Goal: Task Accomplishment & Management: Use online tool/utility

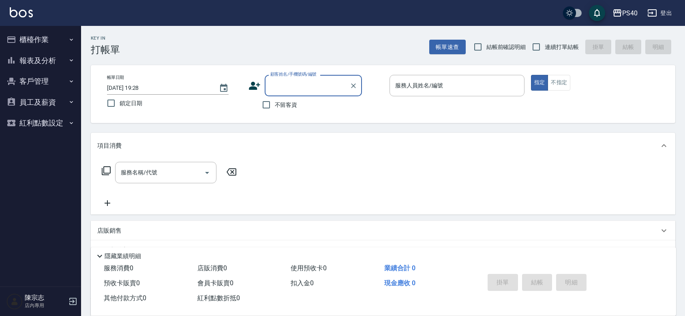
click at [39, 37] on button "櫃檯作業" at bounding box center [40, 39] width 75 height 21
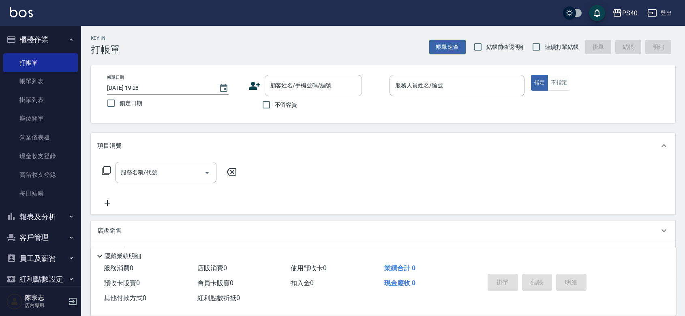
click at [288, 110] on label "不留客資" at bounding box center [278, 104] width 40 height 17
click at [275, 110] on input "不留客資" at bounding box center [266, 104] width 17 height 17
checkbox input "true"
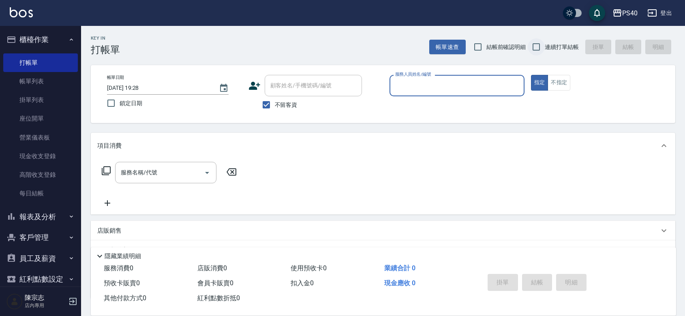
click at [557, 49] on span "連續打單結帳" at bounding box center [562, 47] width 34 height 9
click at [545, 49] on input "連續打單結帳" at bounding box center [535, 46] width 17 height 17
checkbox input "true"
click at [481, 88] on input "服務人員姓名/編號" at bounding box center [457, 86] width 128 height 14
type input "[PERSON_NAME]-7"
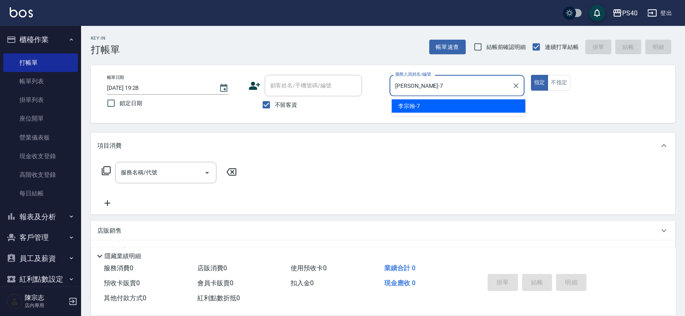
type button "true"
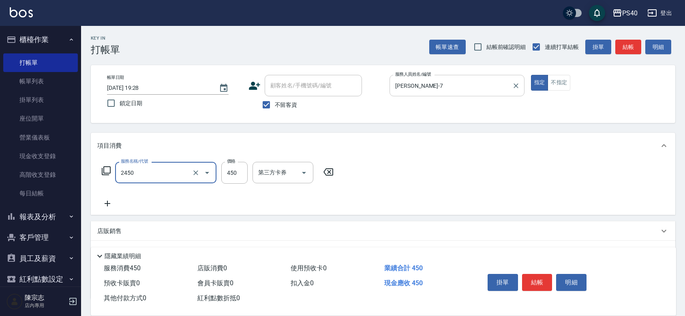
type input "C剪髮套餐(2450)"
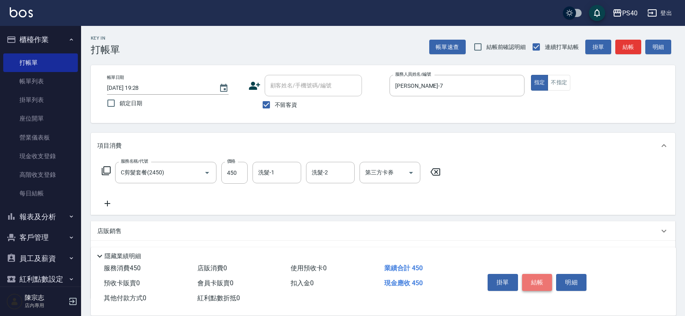
click at [543, 274] on button "結帳" at bounding box center [537, 282] width 30 height 17
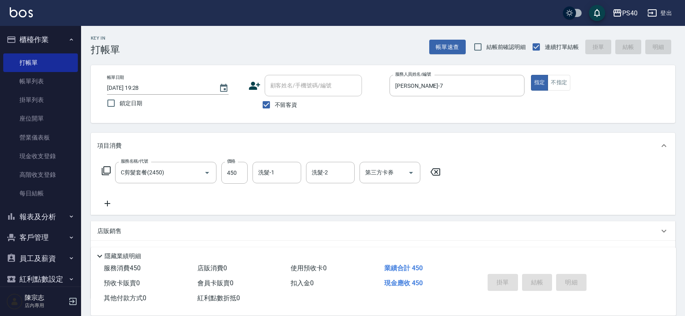
type input "[DATE] 21:10"
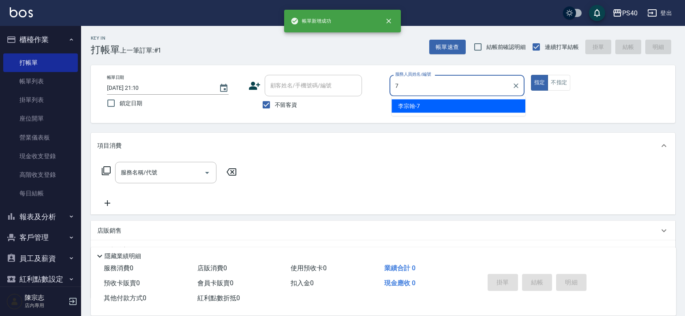
type input "[PERSON_NAME]-7"
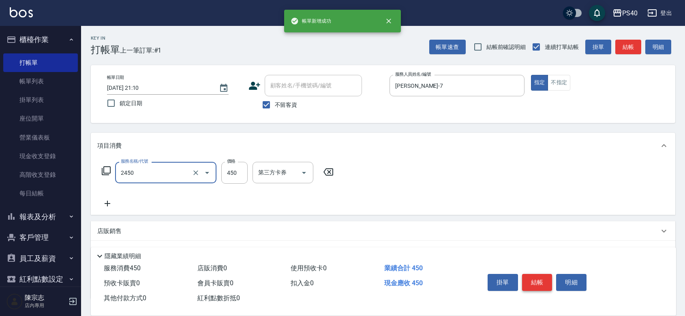
type input "C剪髮套餐(2450)"
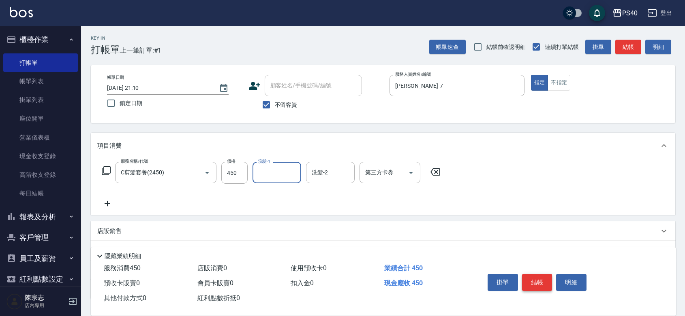
click at [543, 274] on button "結帳" at bounding box center [537, 282] width 30 height 17
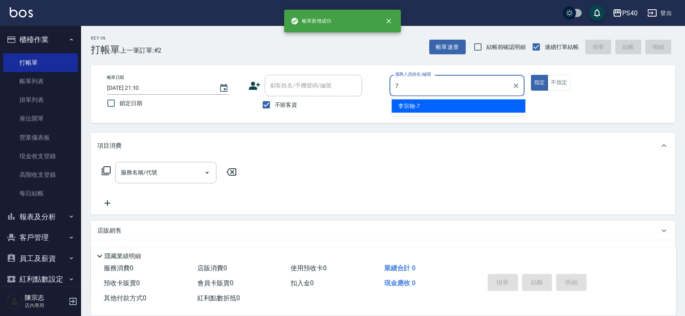
type input "[PERSON_NAME]-7"
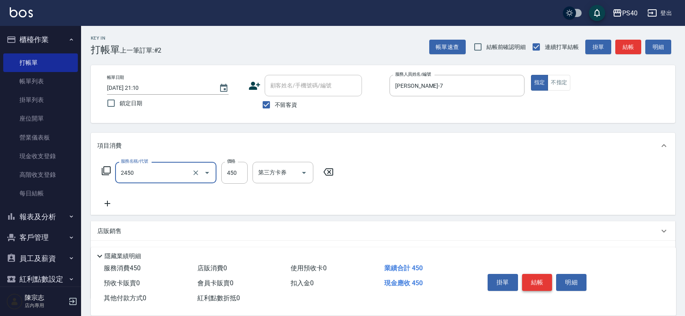
type input "C剪髮套餐(2450)"
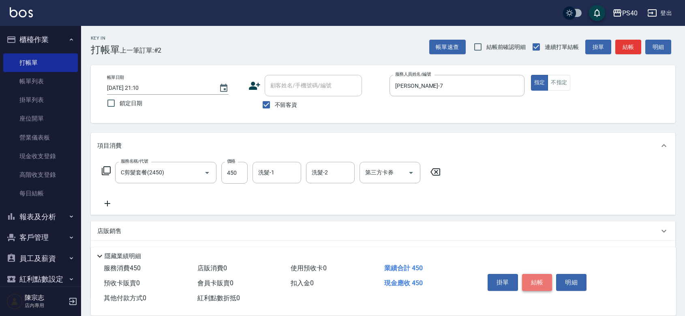
click at [543, 274] on button "結帳" at bounding box center [537, 282] width 30 height 17
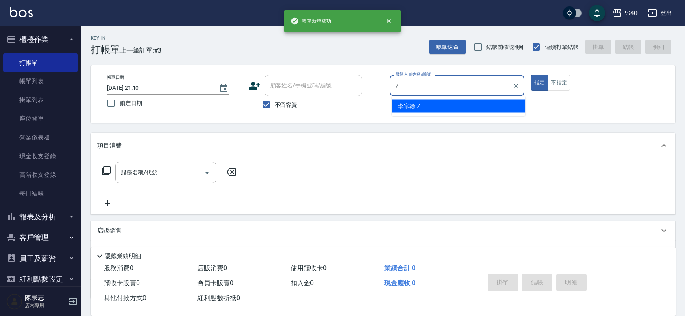
type input "[PERSON_NAME]-7"
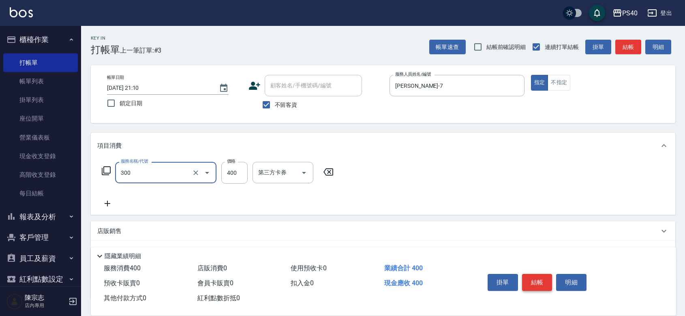
type input "特A剪髮(300)"
type input "350"
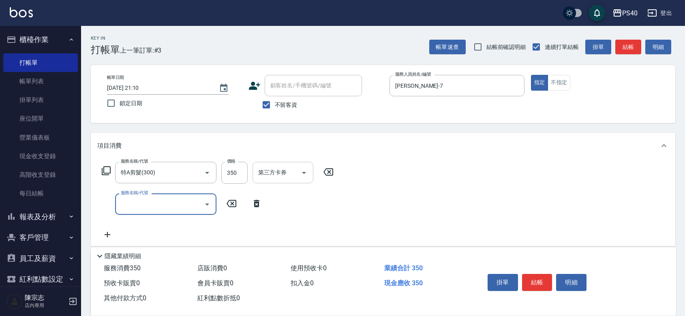
click at [303, 178] on icon "Open" at bounding box center [304, 173] width 10 height 10
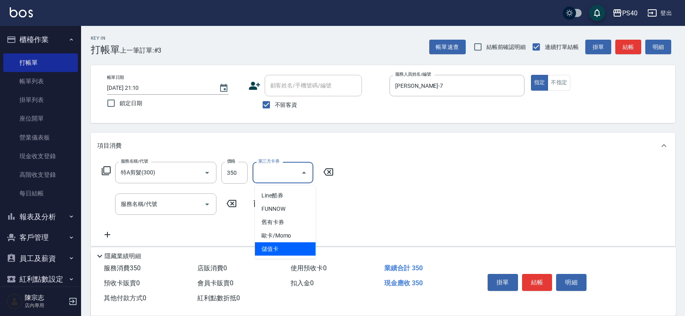
click at [305, 245] on span "儲值卡" at bounding box center [285, 249] width 61 height 13
type input "儲值卡"
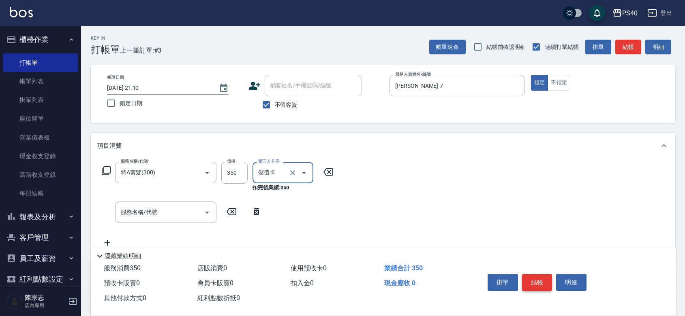
click at [551, 274] on button "結帳" at bounding box center [537, 282] width 30 height 17
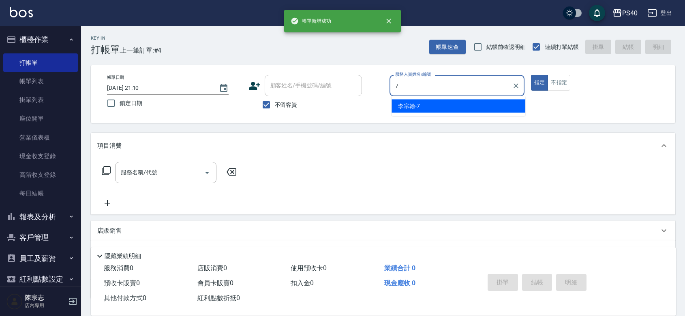
type input "[PERSON_NAME]-7"
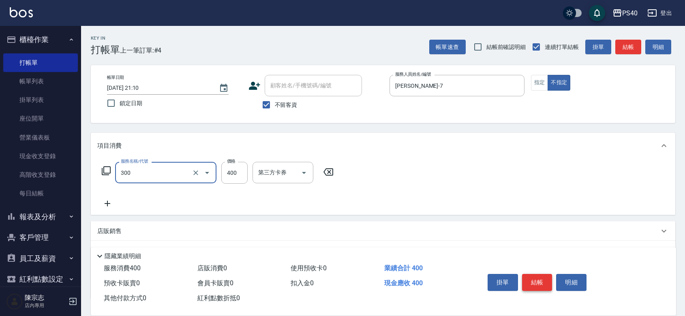
type input "特A剪髮(300)"
type input "199"
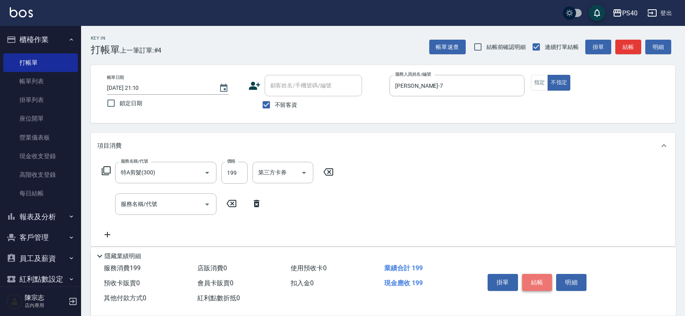
click at [551, 274] on button "結帳" at bounding box center [537, 282] width 30 height 17
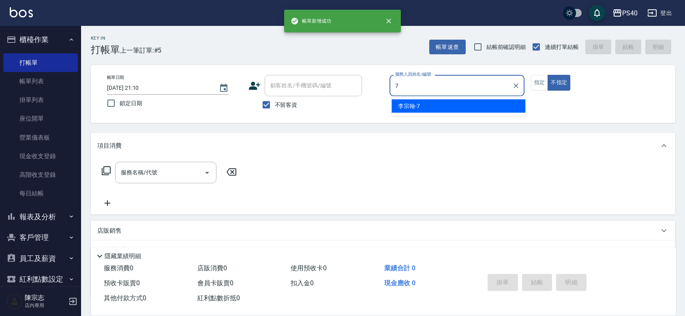
type input "[PERSON_NAME]-7"
type button "false"
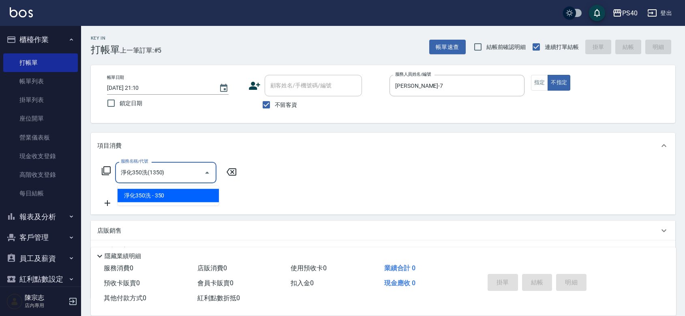
type input "淨化350洗(1350)"
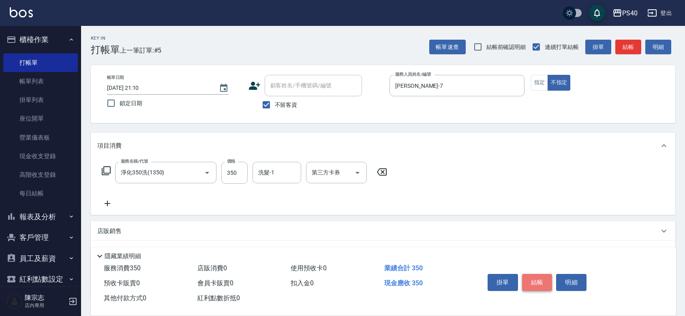
click at [551, 274] on button "結帳" at bounding box center [537, 282] width 30 height 17
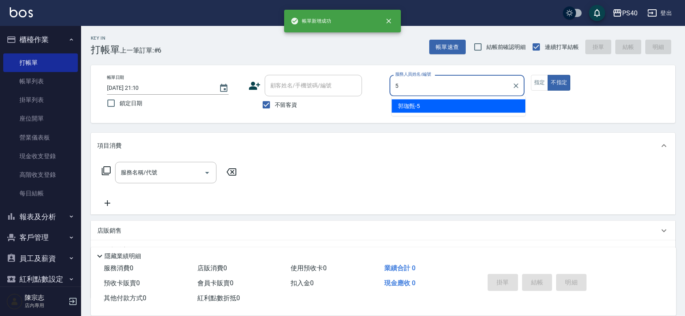
type input "[PERSON_NAME]-5"
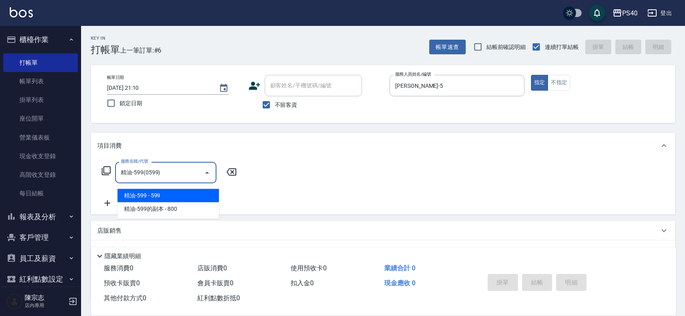
type input "精油-599(0599)"
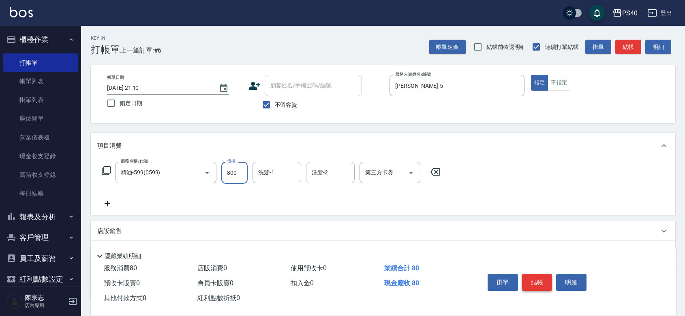
type input "800"
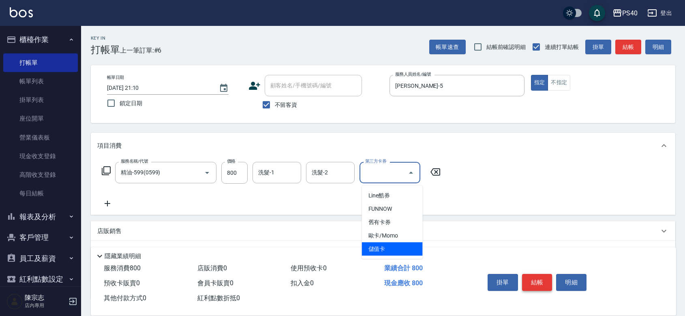
type input "儲值卡"
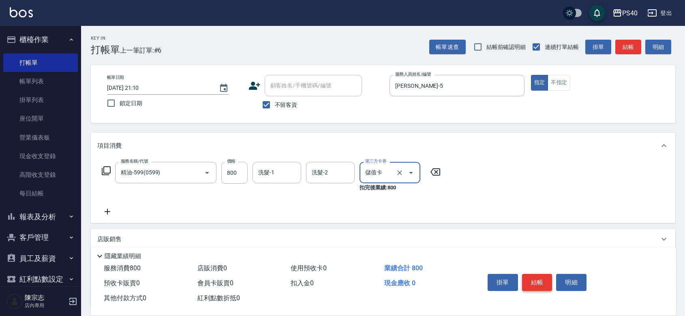
click at [551, 274] on button "結帳" at bounding box center [537, 282] width 30 height 17
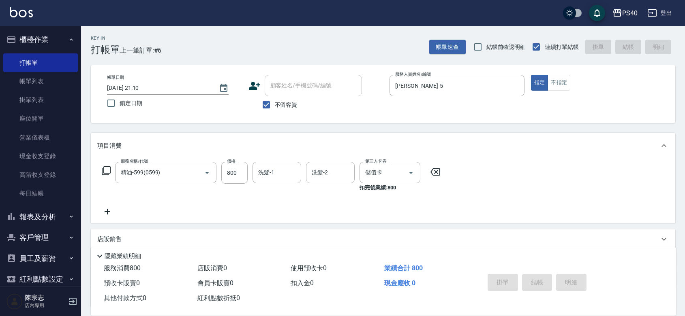
type input "[DATE] 21:11"
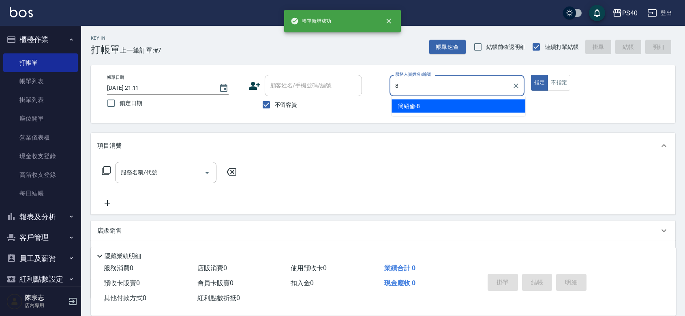
type input "[PERSON_NAME]-8"
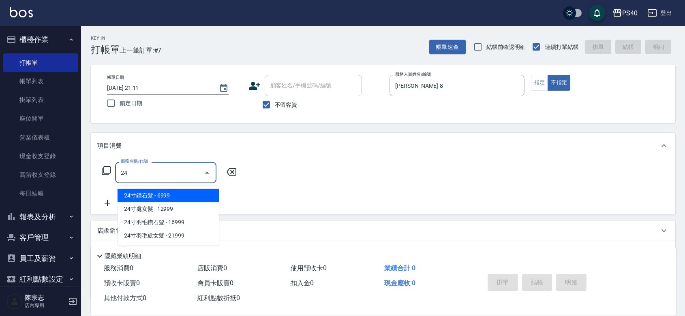
type input "2"
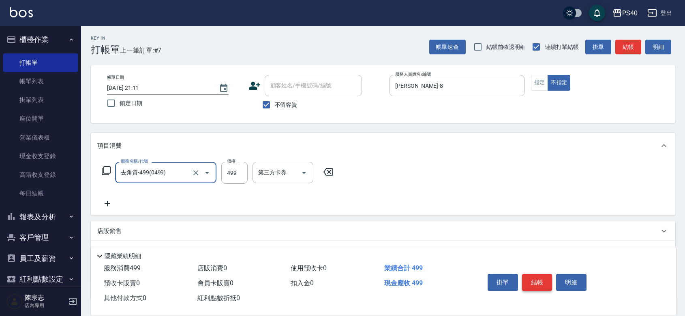
type input "去角質-499(0499)"
type input "500"
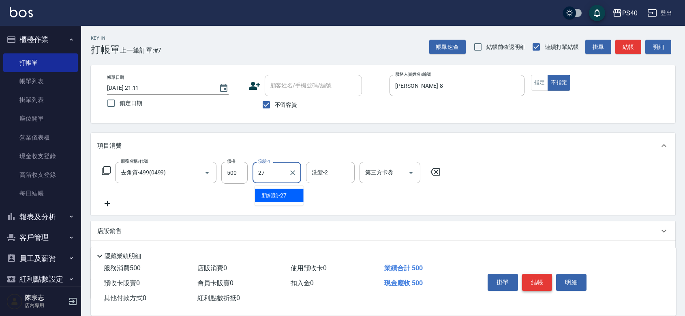
type input "[PERSON_NAME]-27"
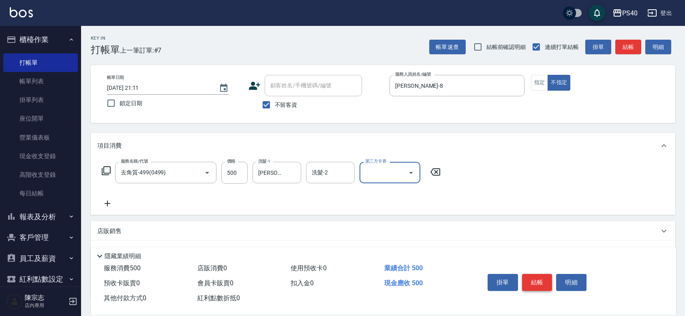
click at [551, 274] on button "結帳" at bounding box center [537, 282] width 30 height 17
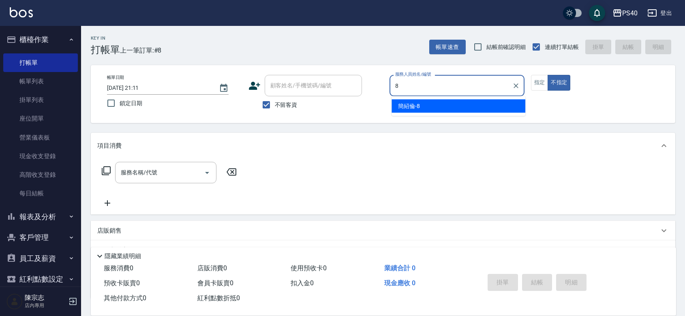
type input "[PERSON_NAME]-8"
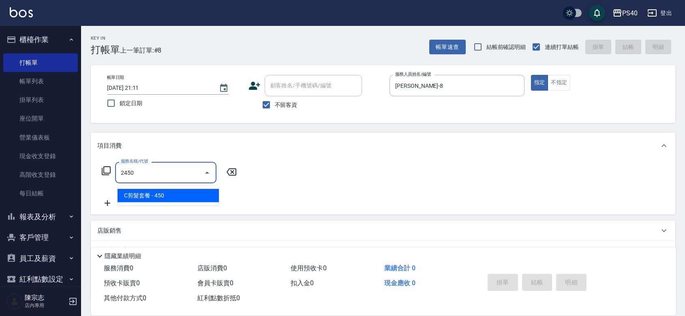
type input "C剪髮套餐(2450)"
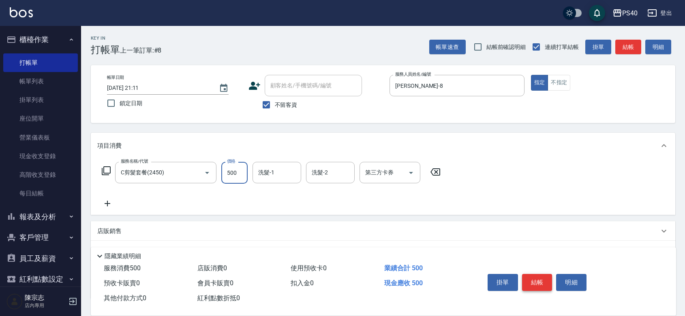
type input "500"
click at [551, 274] on button "結帳" at bounding box center [537, 282] width 30 height 17
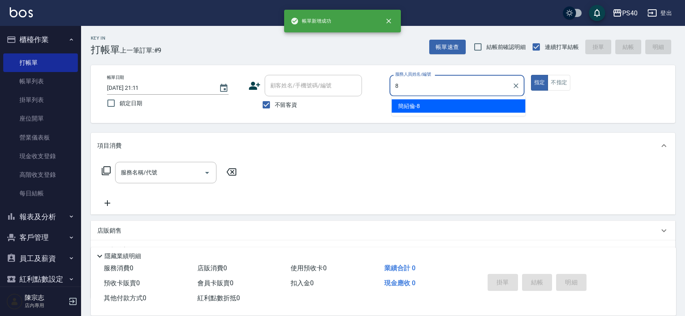
type input "[PERSON_NAME]-8"
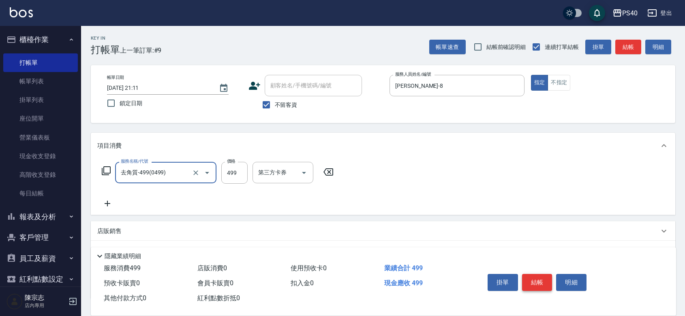
type input "去角質-499(0499)"
type input "700"
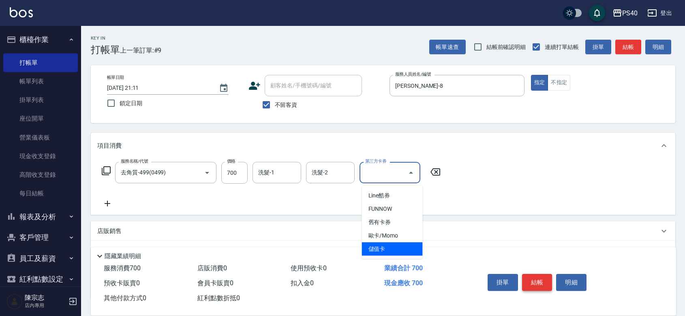
type input "儲值卡"
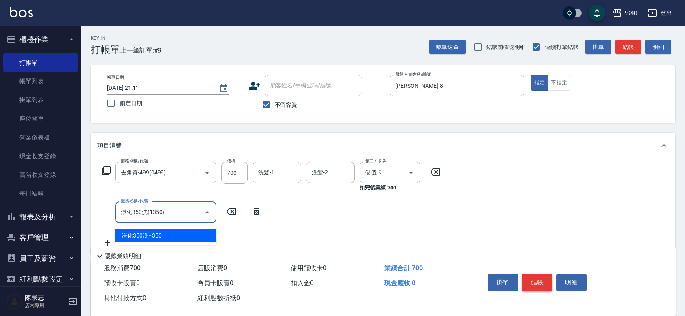
type input "淨化350洗(1350)"
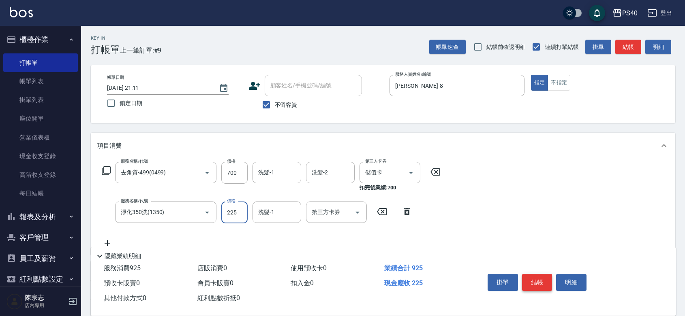
type input "225"
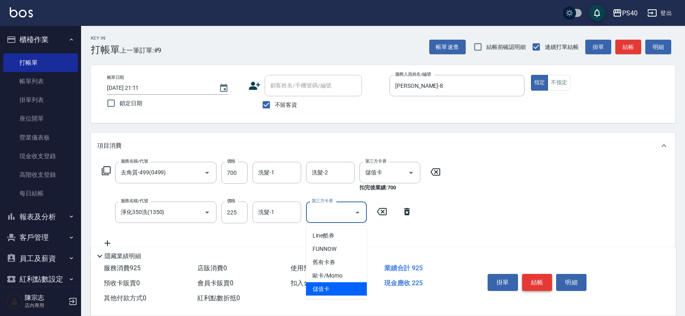
type input "儲值卡"
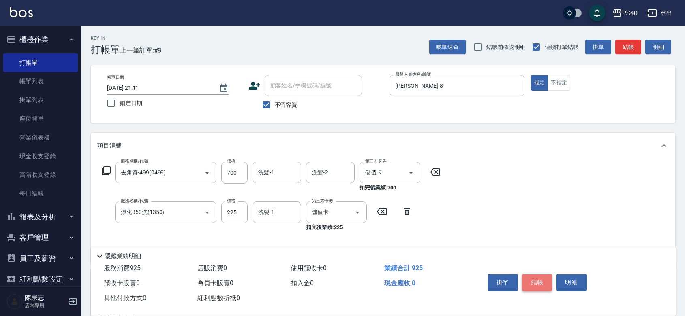
click at [551, 274] on button "結帳" at bounding box center [537, 282] width 30 height 17
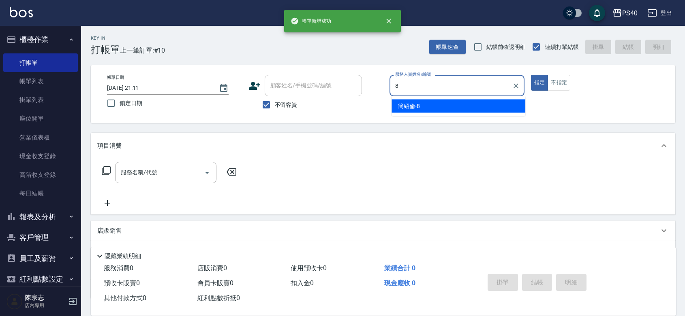
type input "[PERSON_NAME]-8"
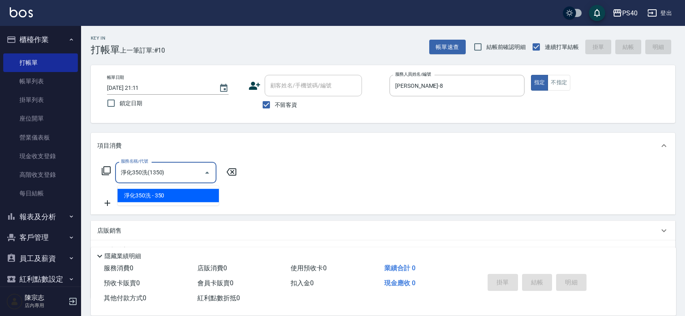
type input "淨化350洗(1350)"
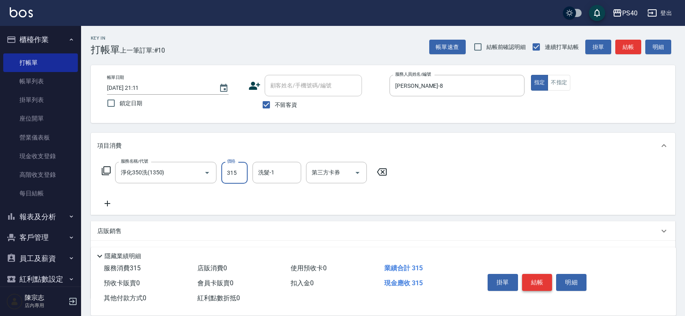
type input "315"
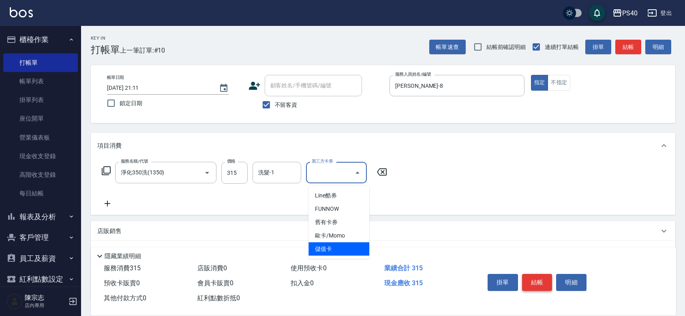
type input "儲值卡"
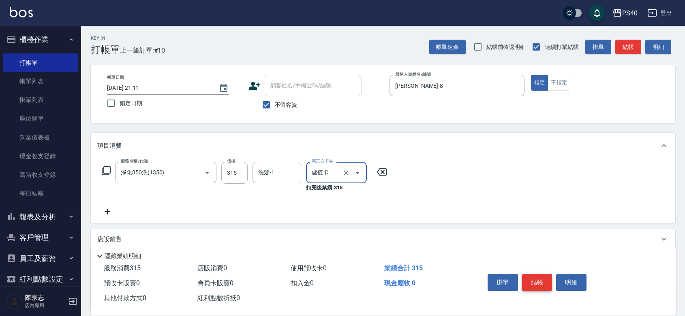
click at [551, 274] on button "結帳" at bounding box center [537, 282] width 30 height 17
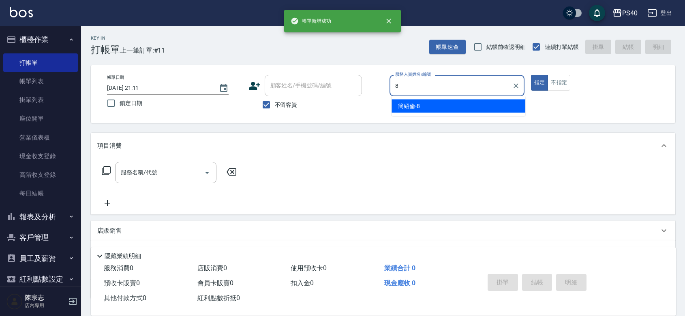
type input "[PERSON_NAME]-8"
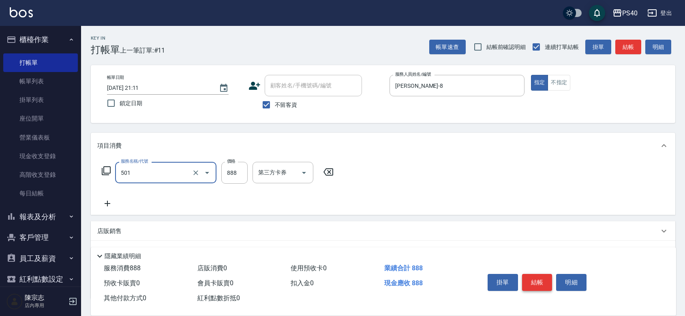
type input "一般染髮(改金額)(501)"
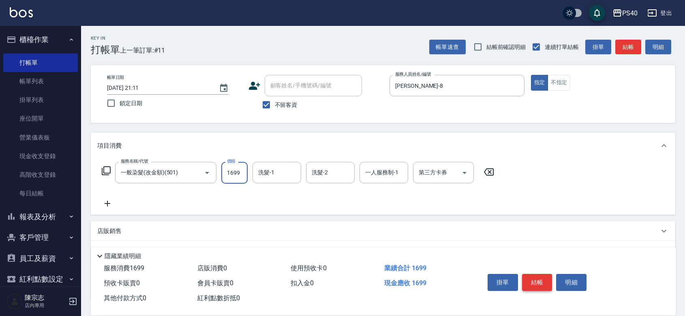
type input "1699"
click at [551, 274] on button "結帳" at bounding box center [537, 282] width 30 height 17
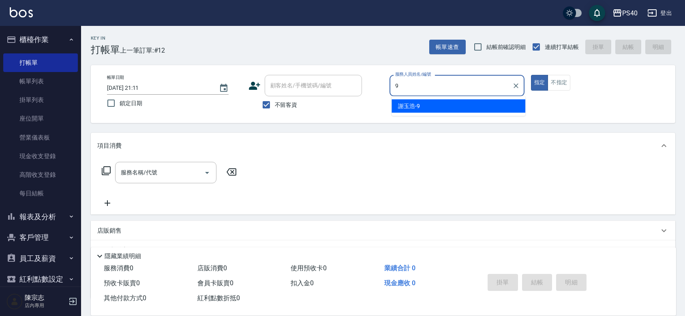
type input "[PERSON_NAME]-9"
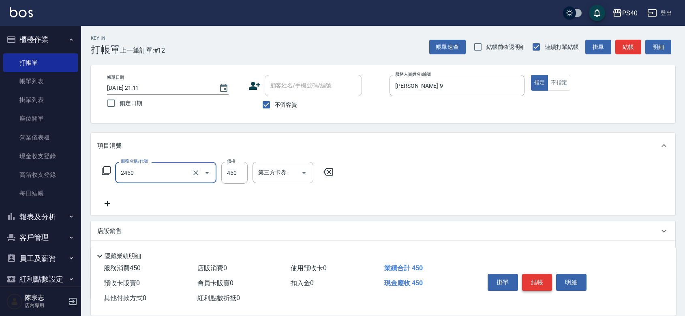
type input "C剪髮套餐(2450)"
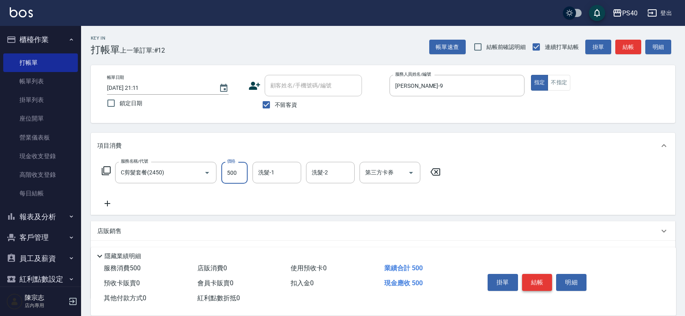
type input "500"
click at [551, 274] on button "結帳" at bounding box center [537, 282] width 30 height 17
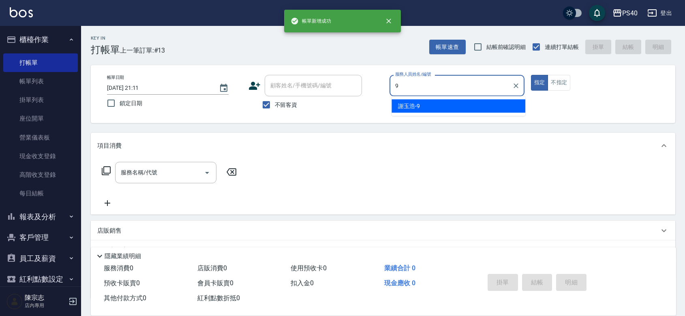
type input "[PERSON_NAME]-9"
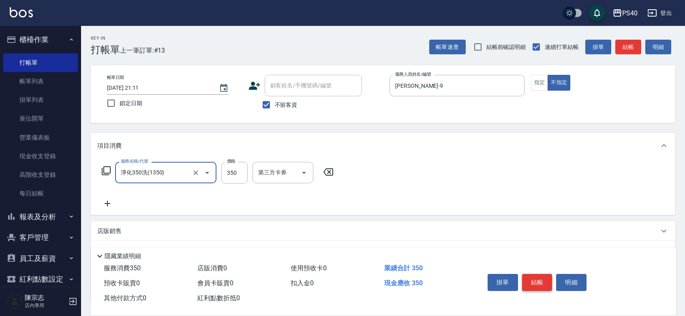
type input "淨化350洗(1350)"
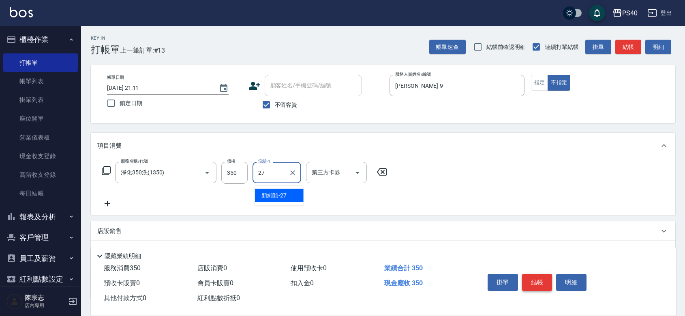
type input "[PERSON_NAME]-27"
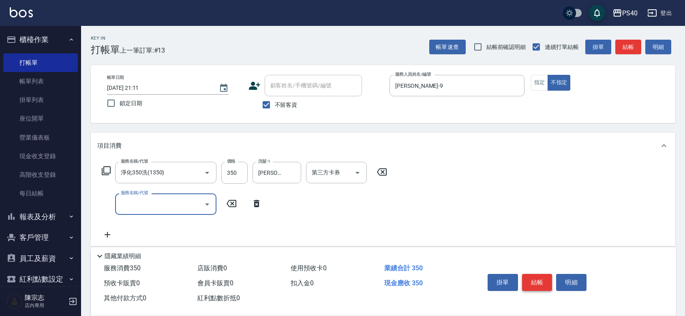
click at [551, 274] on button "結帳" at bounding box center [537, 282] width 30 height 17
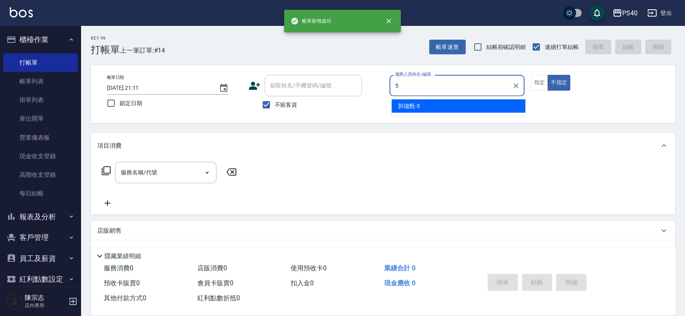
type input "[PERSON_NAME]-5"
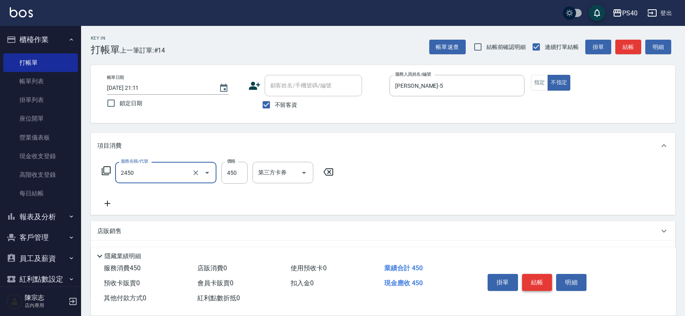
type input "C剪髮套餐(2450)"
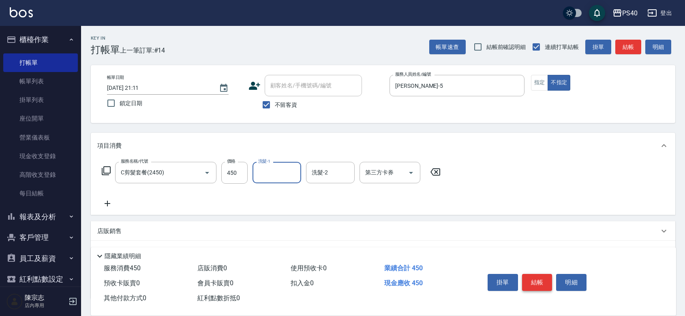
click at [551, 274] on button "結帳" at bounding box center [537, 282] width 30 height 17
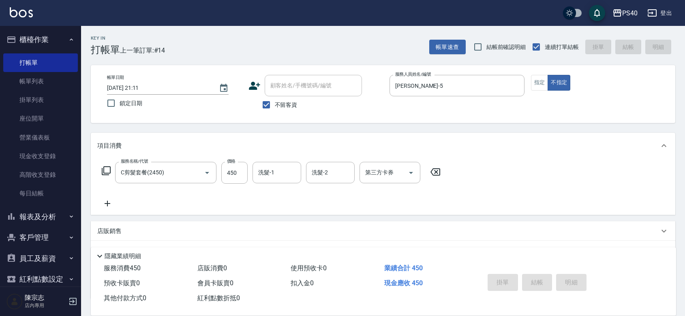
type input "[DATE] 21:12"
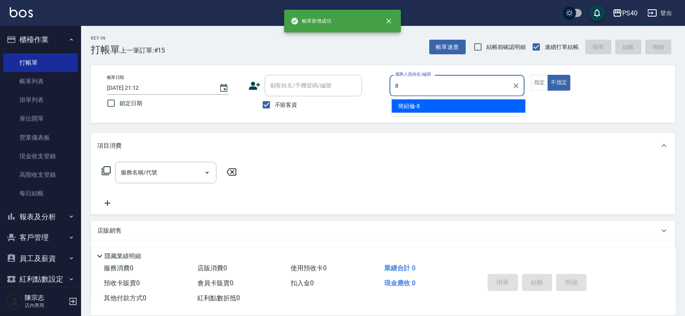
type input "[PERSON_NAME]-8"
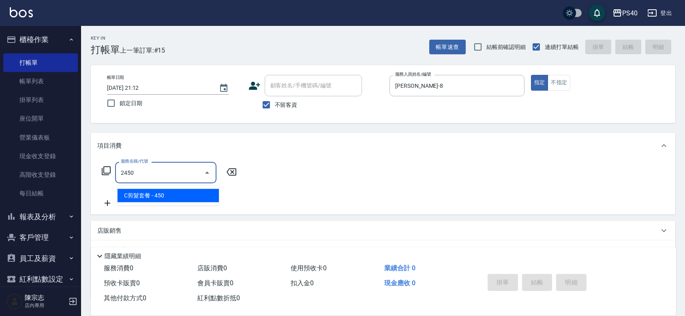
type input "C剪髮套餐(2450)"
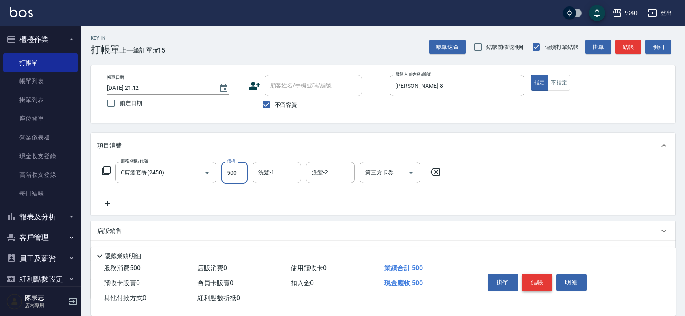
type input "500"
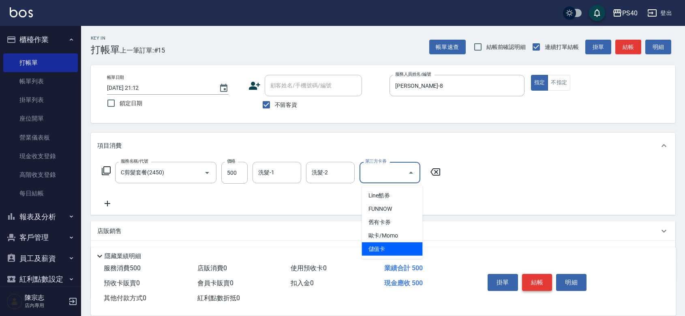
type input "儲值卡"
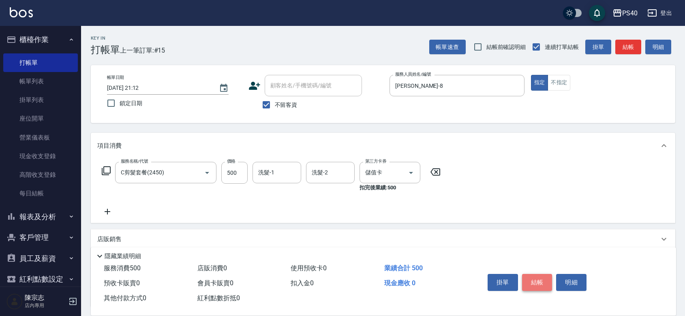
click at [551, 274] on button "結帳" at bounding box center [537, 282] width 30 height 17
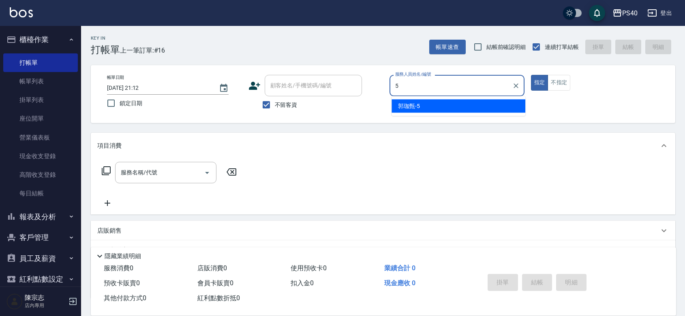
type input "[PERSON_NAME]-5"
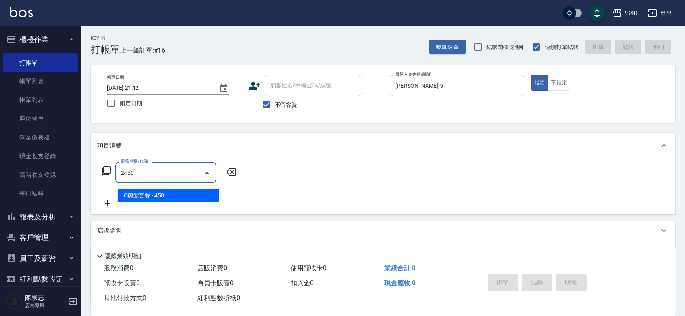
type input "C剪髮套餐(2450)"
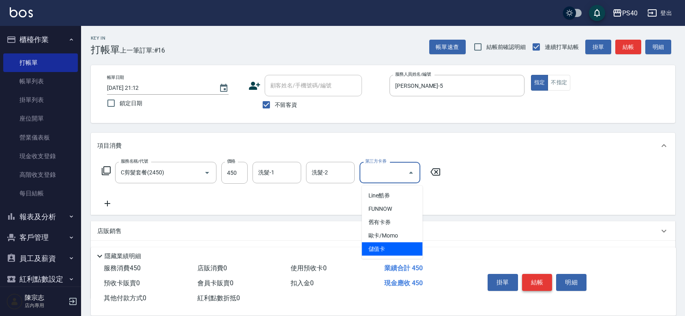
type input "儲值卡"
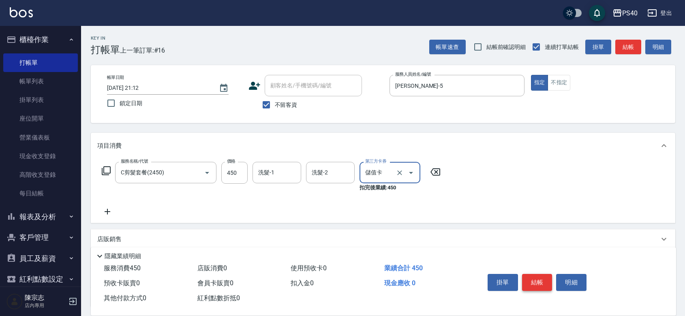
click at [551, 274] on button "結帳" at bounding box center [537, 282] width 30 height 17
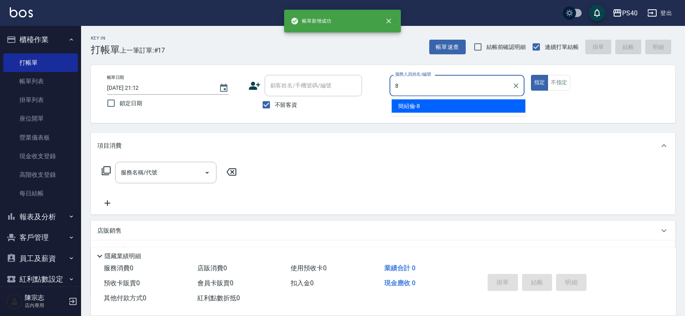
type input "[PERSON_NAME]-8"
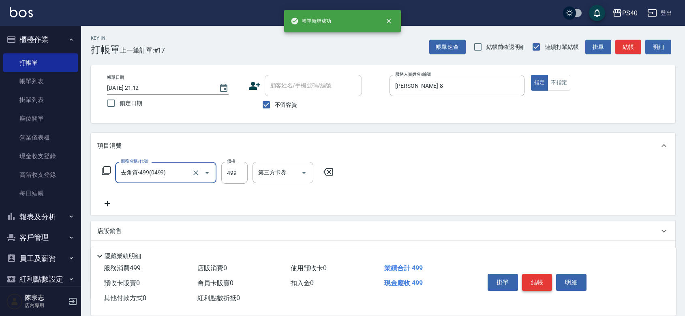
type input "去角質-499(0499)"
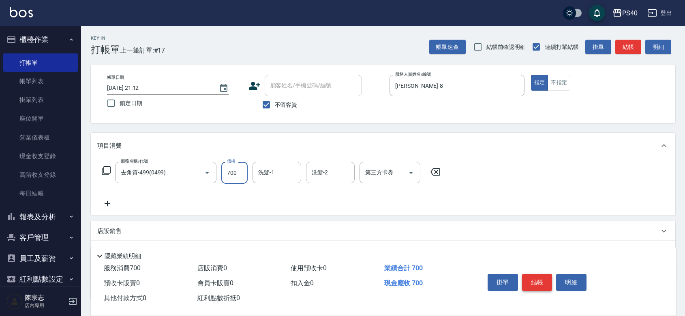
type input "700"
type input "[PERSON_NAME]-27"
click at [551, 274] on button "結帳" at bounding box center [537, 282] width 30 height 17
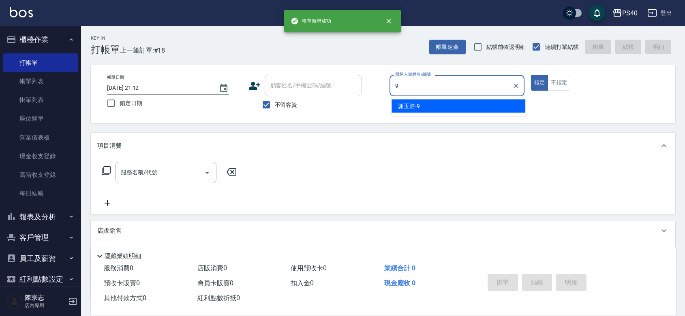
type input "[PERSON_NAME]-9"
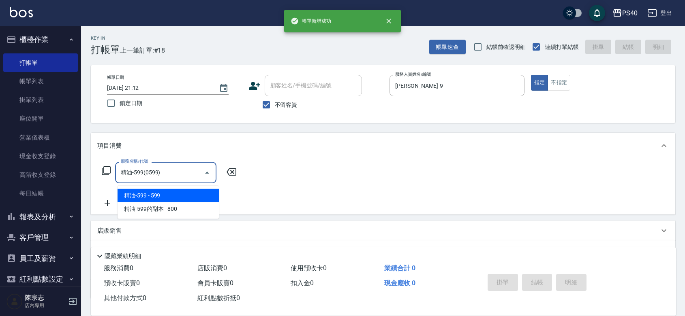
type input "精油-599(0599)"
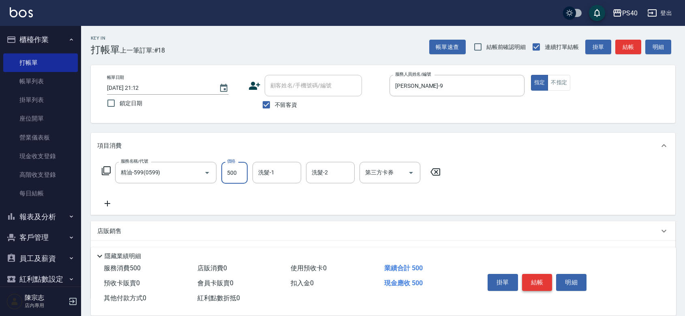
type input "500"
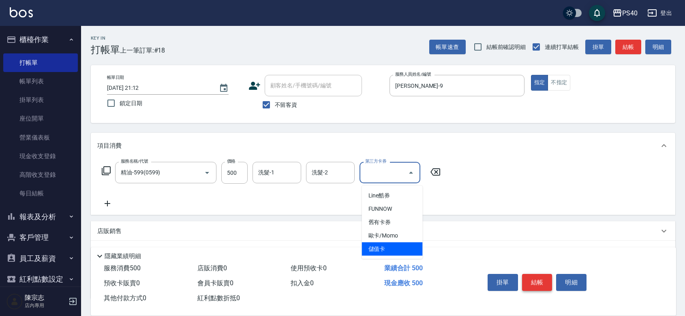
type input "儲值卡"
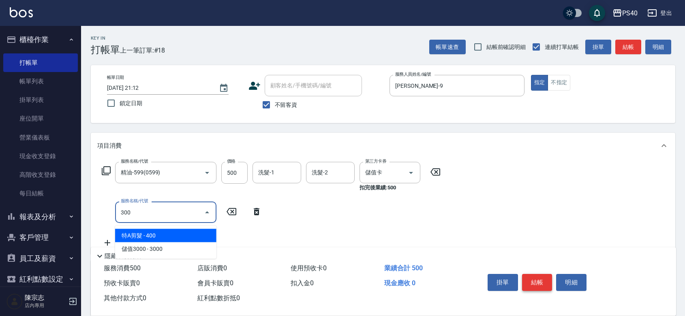
type input "特A剪髮(300)"
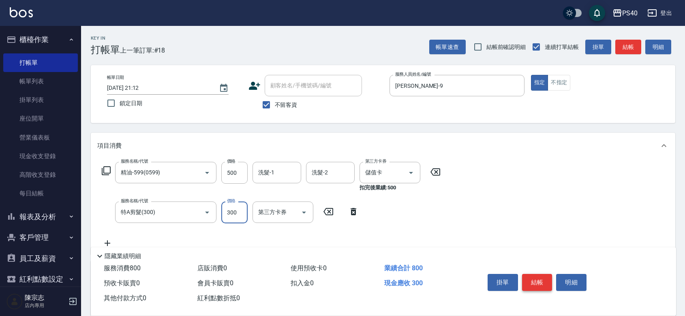
type input "300"
click at [551, 274] on button "結帳" at bounding box center [537, 282] width 30 height 17
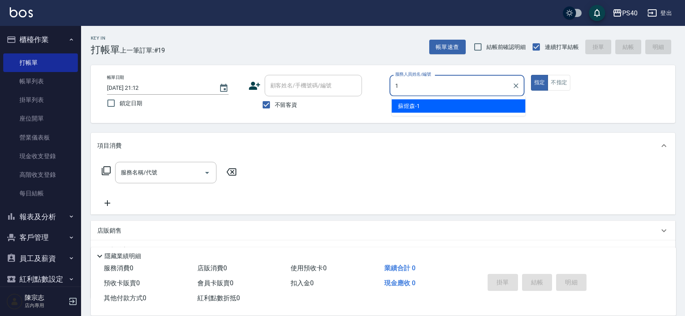
type input "[PERSON_NAME]-1"
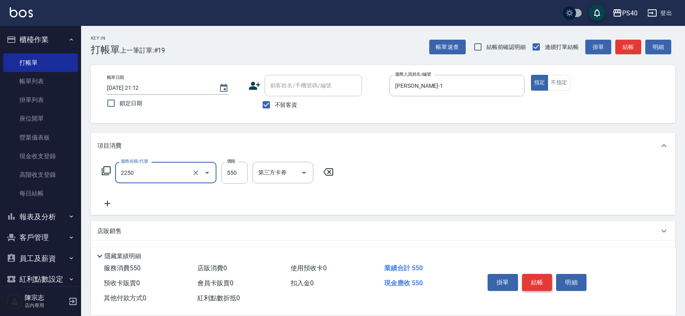
type input "B剪髮套餐(2250)"
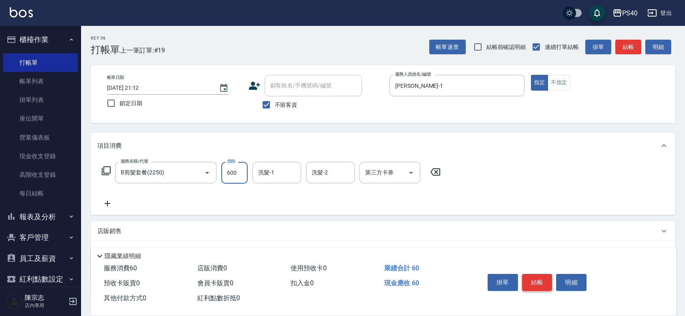
type input "600"
click at [551, 274] on button "結帳" at bounding box center [537, 282] width 30 height 17
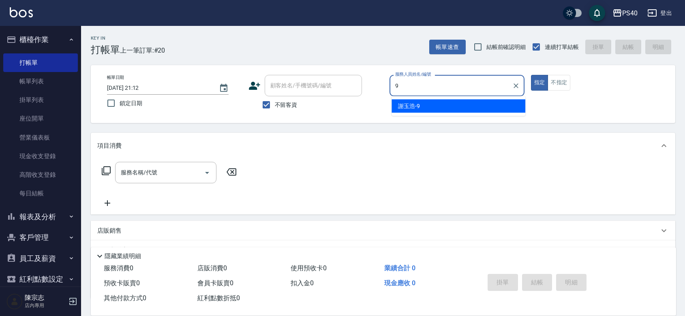
type input "[PERSON_NAME]-9"
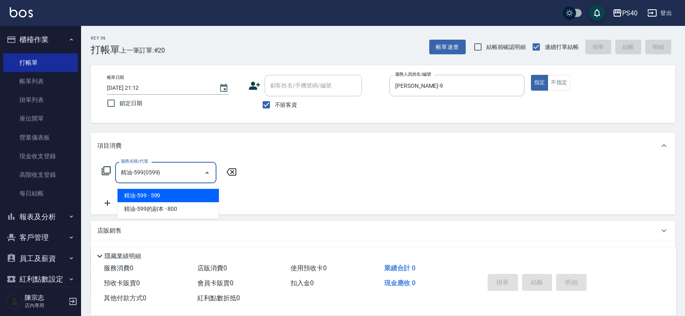
type input "精油-599(0599)"
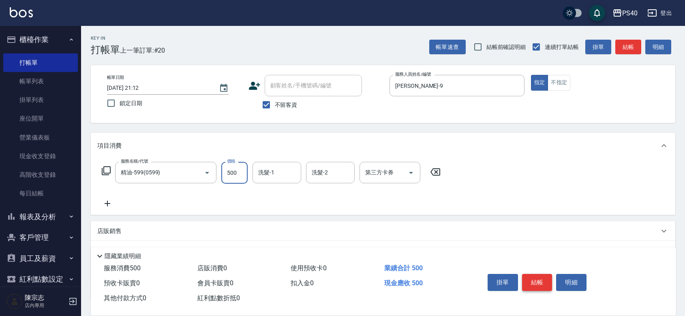
type input "500"
type input "[PERSON_NAME]-27"
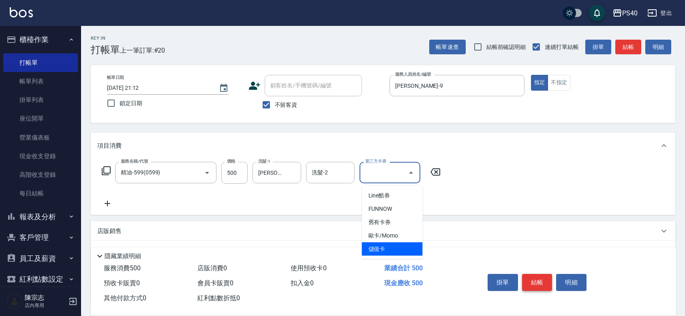
type input "儲值卡"
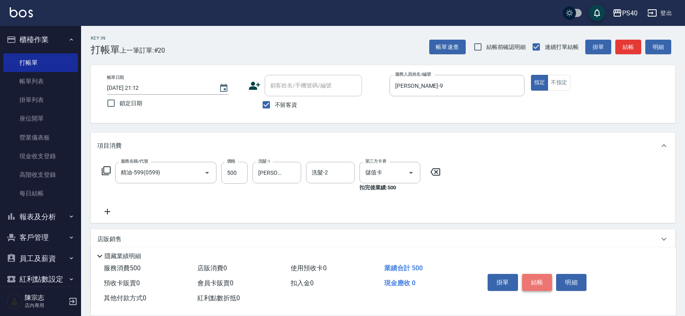
click at [551, 274] on button "結帳" at bounding box center [537, 282] width 30 height 17
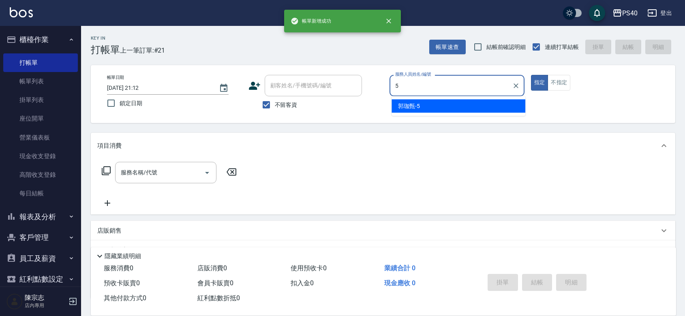
type input "[PERSON_NAME]-5"
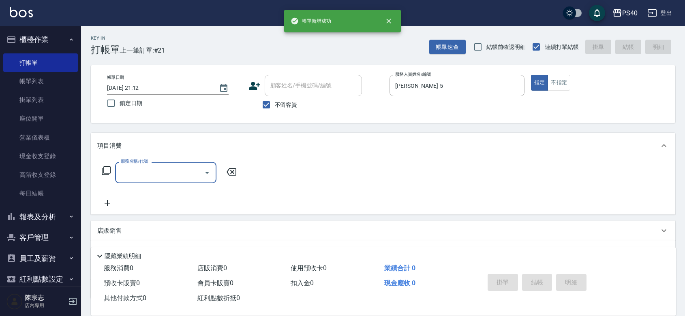
type input "2"
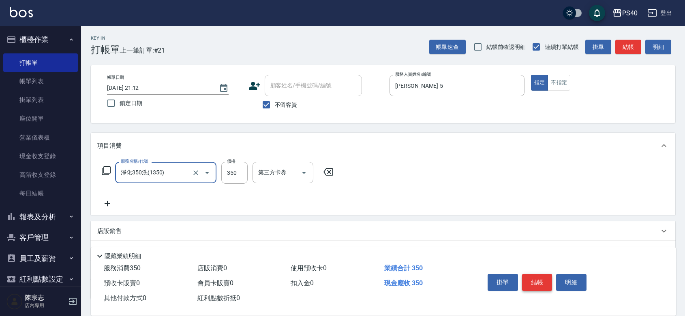
type input "淨化350洗(1350)"
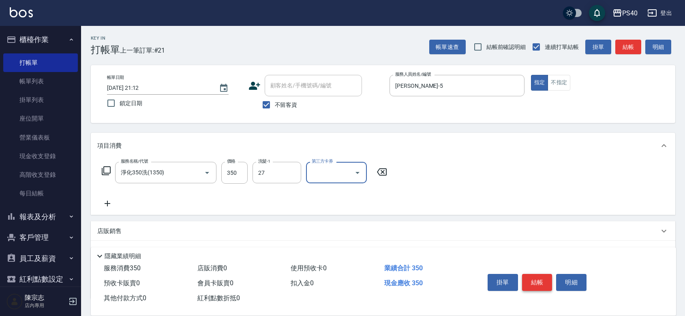
type input "[PERSON_NAME]-27"
type input "儲值卡"
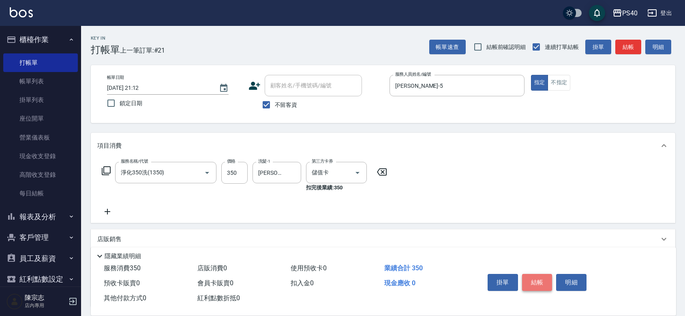
click at [551, 274] on button "結帳" at bounding box center [537, 282] width 30 height 17
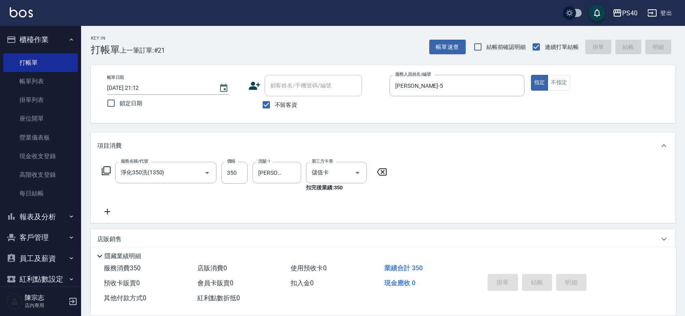
type input "[DATE] 21:13"
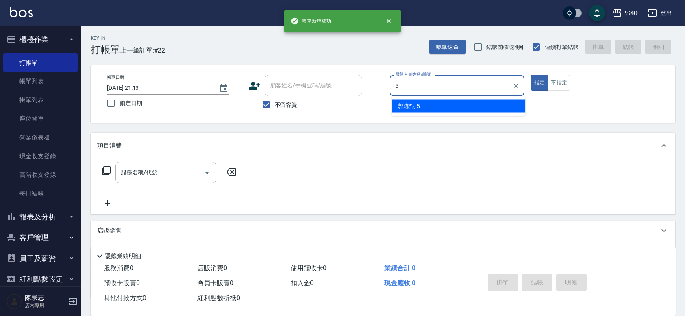
type input "[PERSON_NAME]-5"
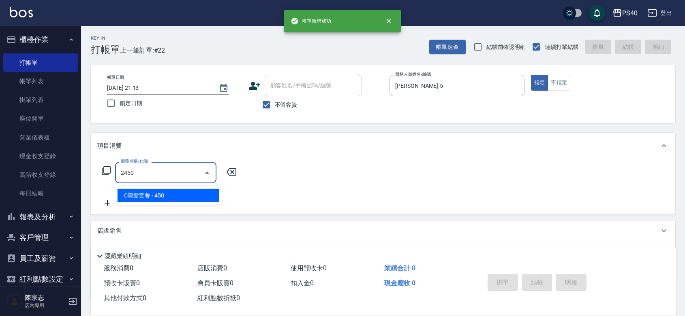
type input "C剪髮套餐(2450)"
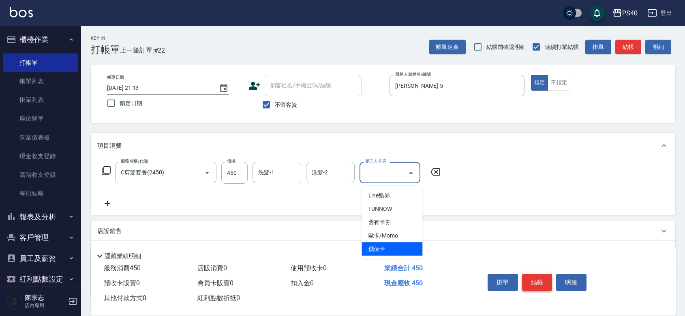
type input "儲值卡"
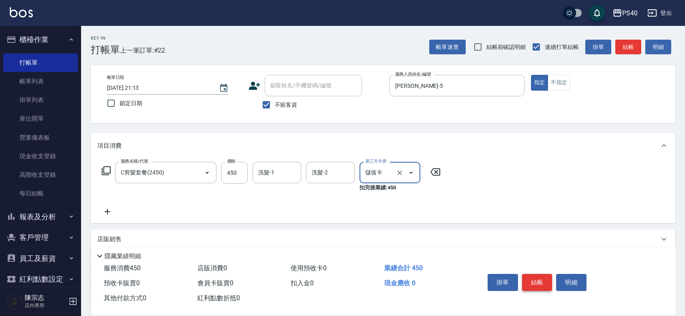
click at [551, 274] on button "結帳" at bounding box center [537, 282] width 30 height 17
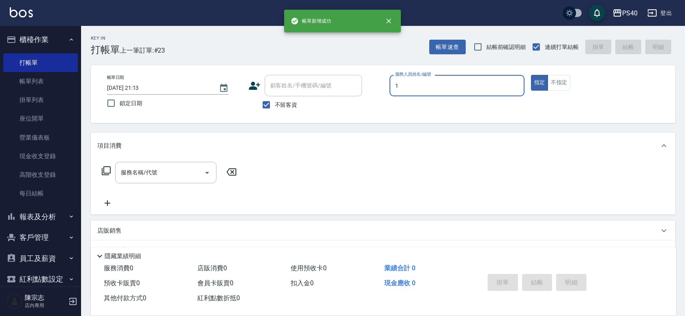
type input "[PERSON_NAME]-1"
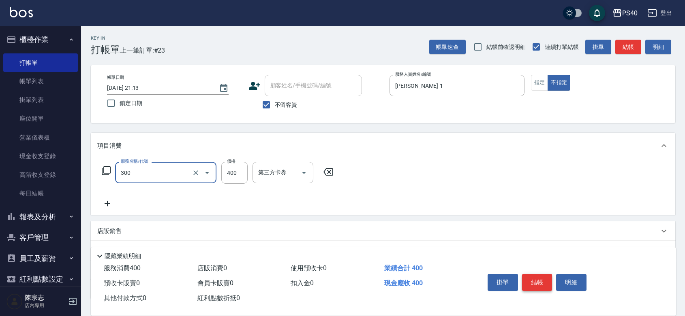
type input "特A剪髮(300)"
type input "199"
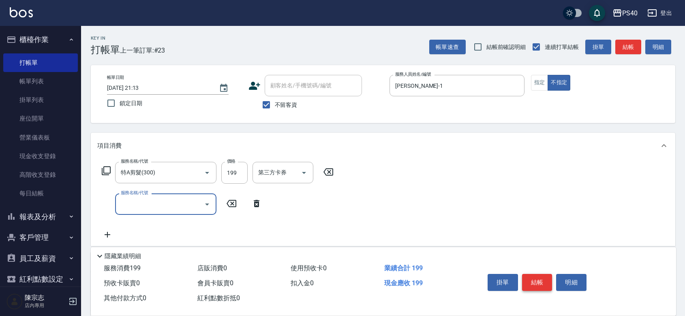
click at [551, 274] on button "結帳" at bounding box center [537, 282] width 30 height 17
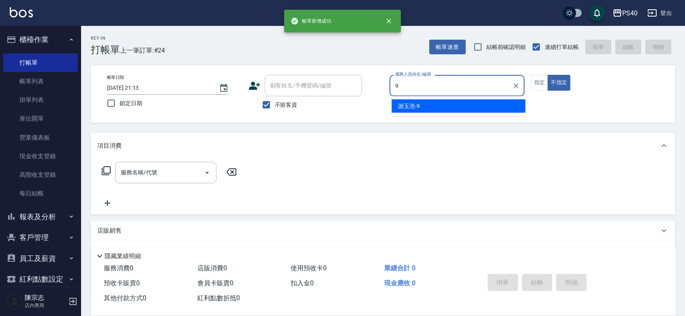
type input "[PERSON_NAME]-9"
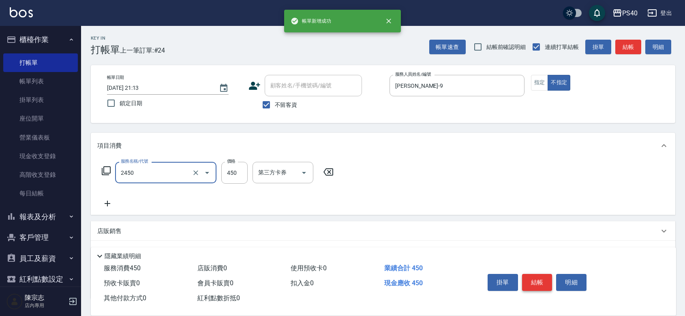
type input "C剪髮套餐(2450)"
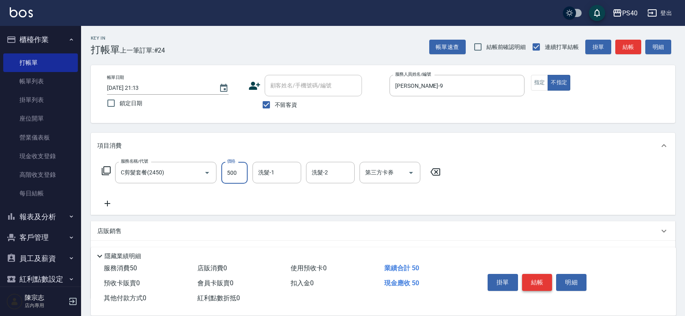
type input "500"
click at [551, 274] on button "結帳" at bounding box center [537, 282] width 30 height 17
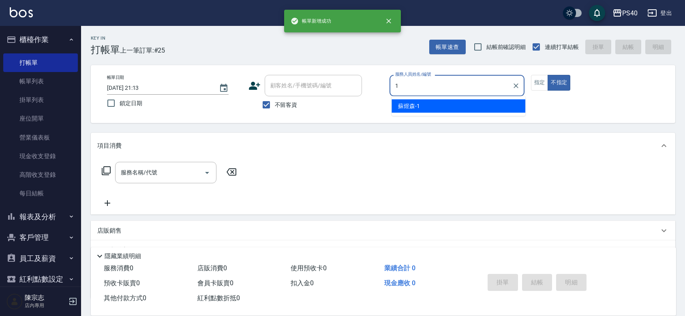
type input "[PERSON_NAME]-1"
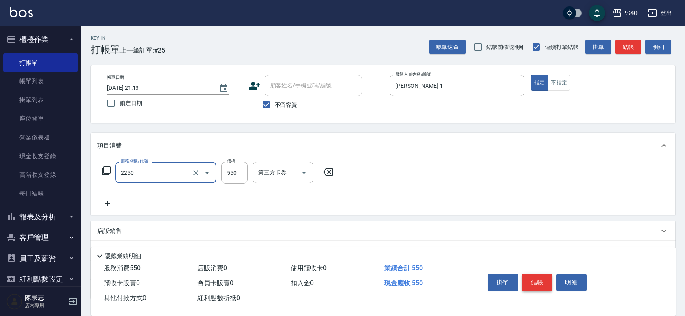
type input "B剪髮套餐(2250)"
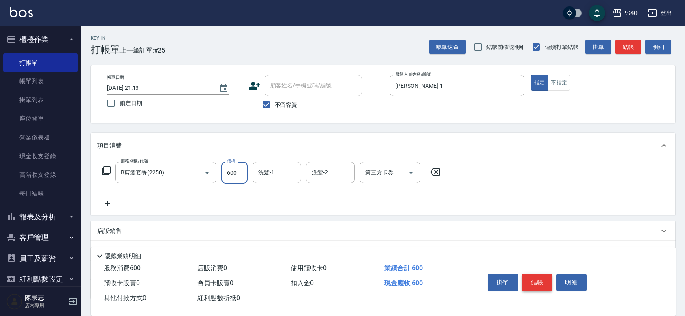
type input "600"
type input "[PERSON_NAME]-27"
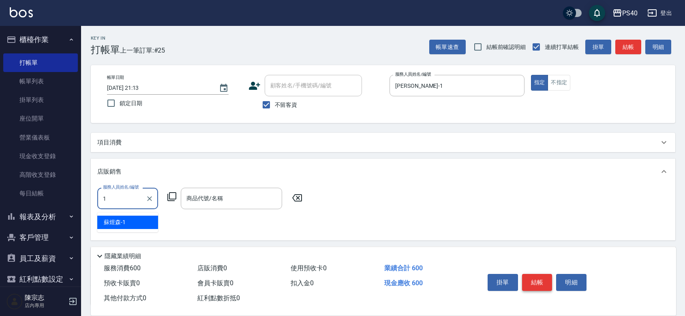
type input "[PERSON_NAME]-1"
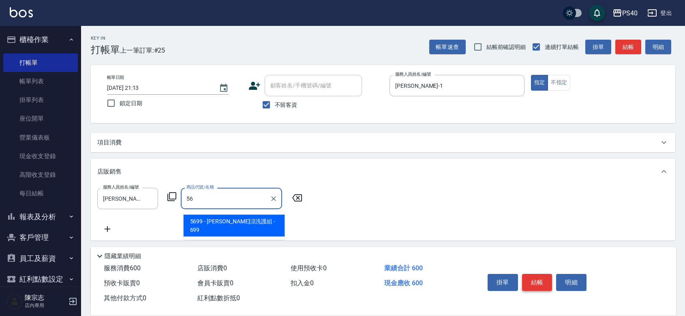
type input "[PERSON_NAME]涼洗護組"
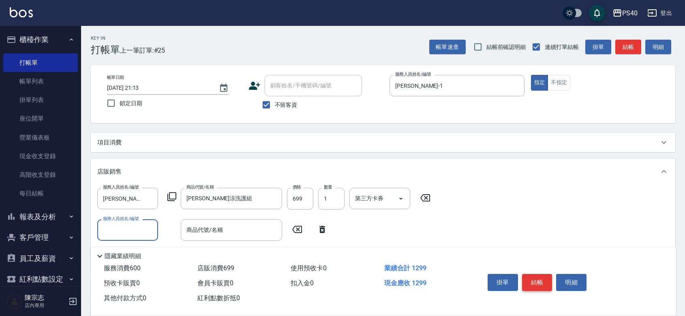
click at [551, 274] on button "結帳" at bounding box center [537, 282] width 30 height 17
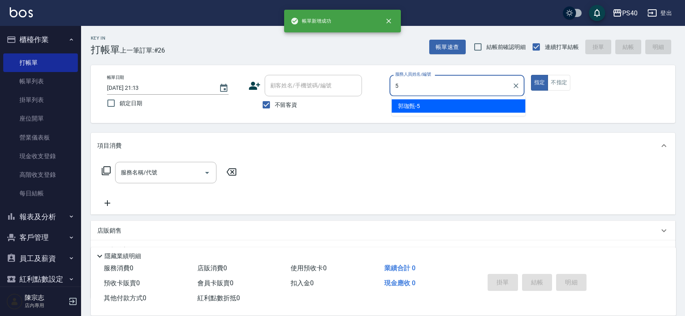
type input "[PERSON_NAME]-5"
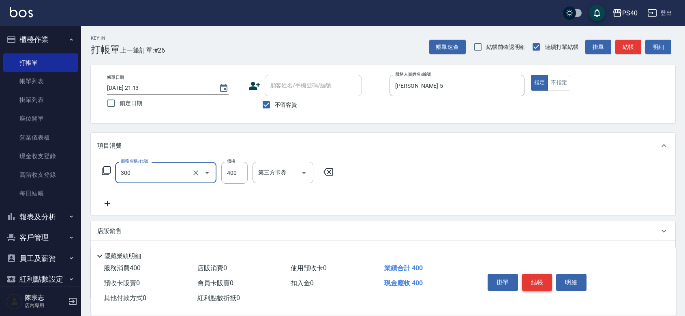
type input "特A剪髮(300)"
type input "350"
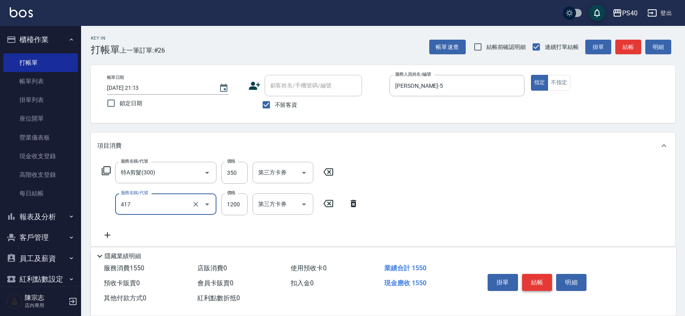
type input "哥德式(417)"
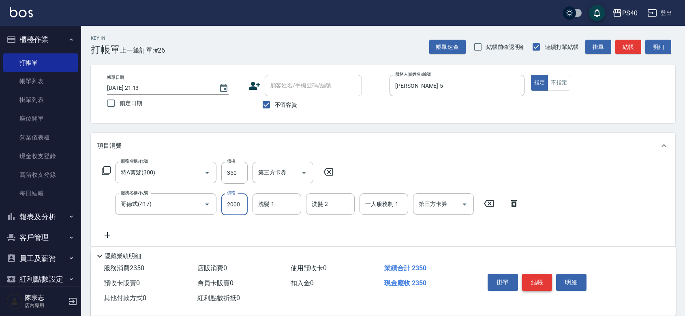
type input "2000"
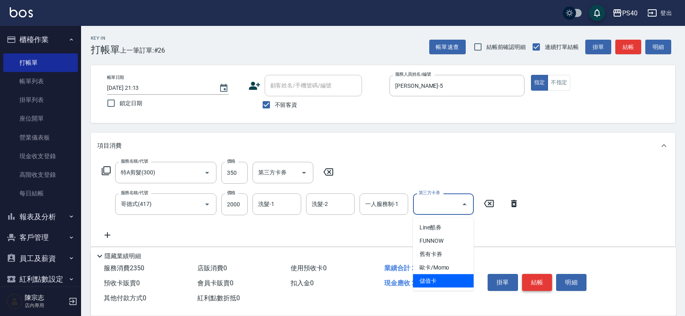
type input "儲值卡"
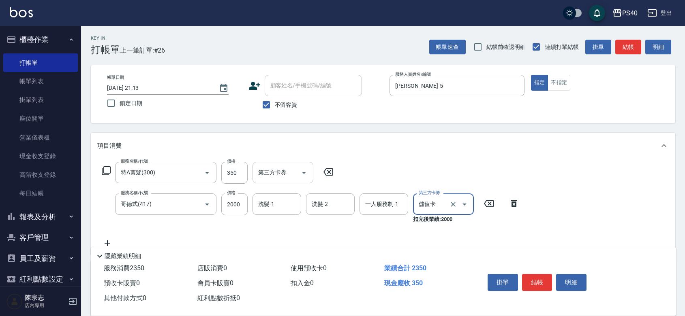
click at [309, 177] on icon "Open" at bounding box center [304, 173] width 10 height 10
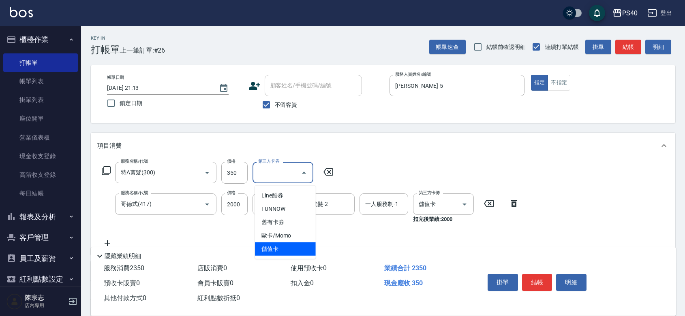
click at [282, 250] on span "儲值卡" at bounding box center [285, 249] width 61 height 13
type input "儲值卡"
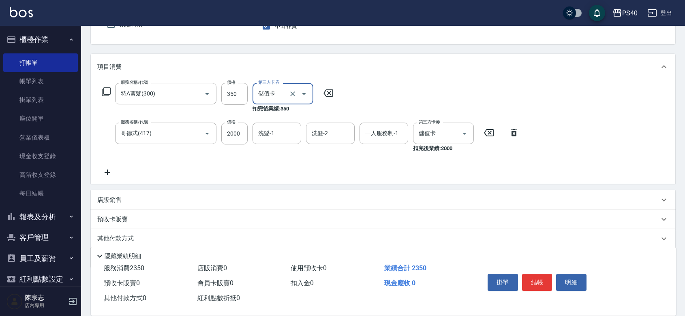
scroll to position [118, 0]
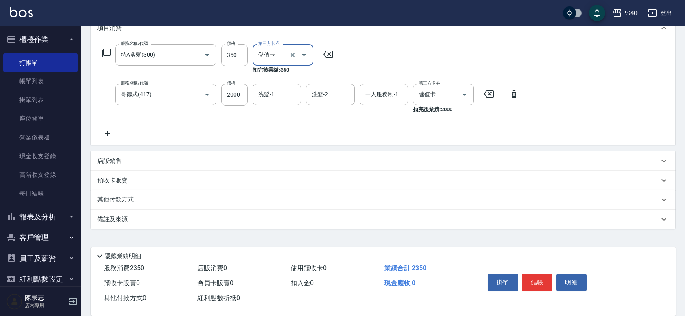
click at [111, 134] on icon at bounding box center [107, 134] width 20 height 10
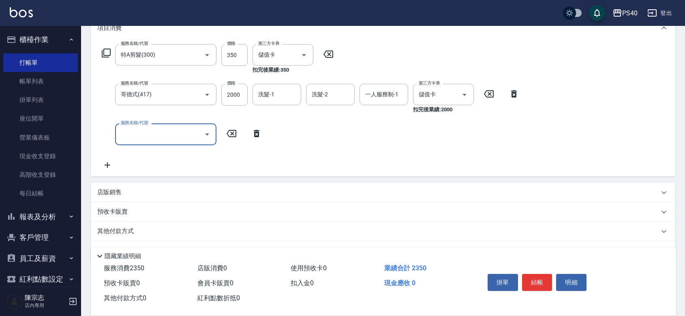
click at [137, 145] on div "服務名稱/代號" at bounding box center [165, 134] width 101 height 21
type input "儲值10000(810000)"
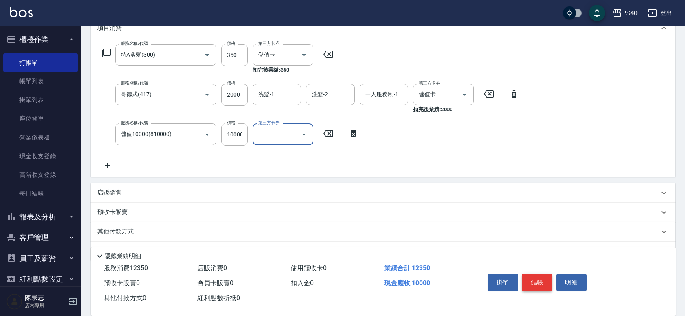
click at [548, 274] on button "結帳" at bounding box center [537, 282] width 30 height 17
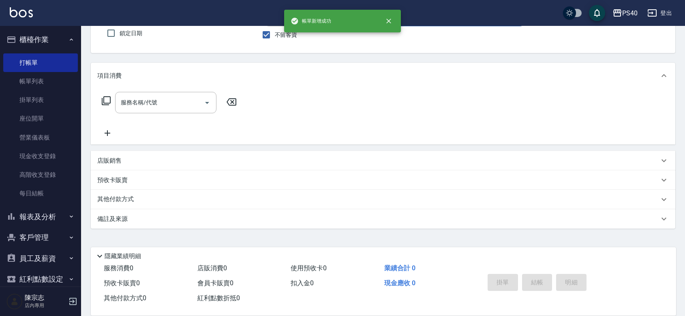
scroll to position [75, 0]
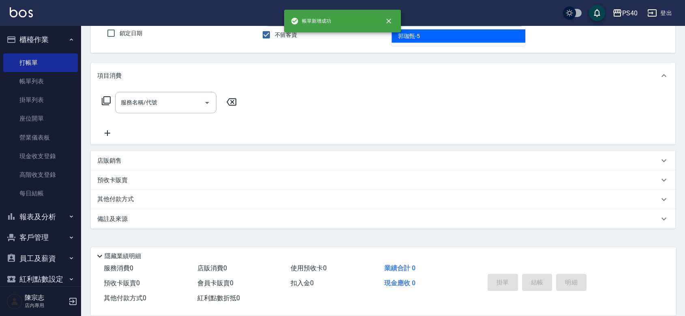
type input "[PERSON_NAME]-5"
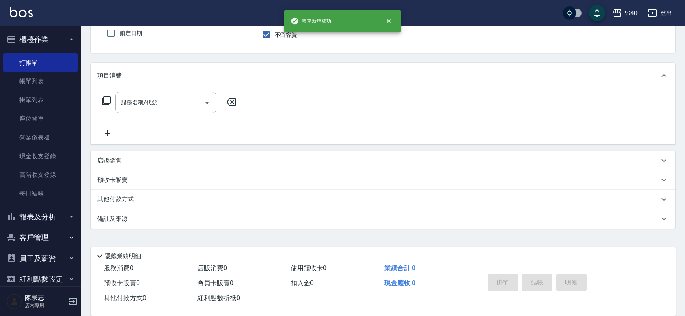
scroll to position [74, 0]
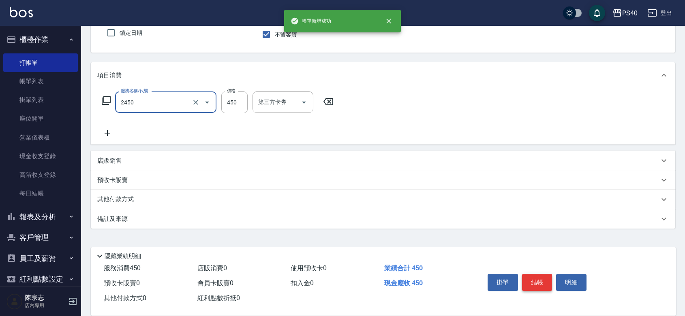
type input "C剪髮套餐(2450)"
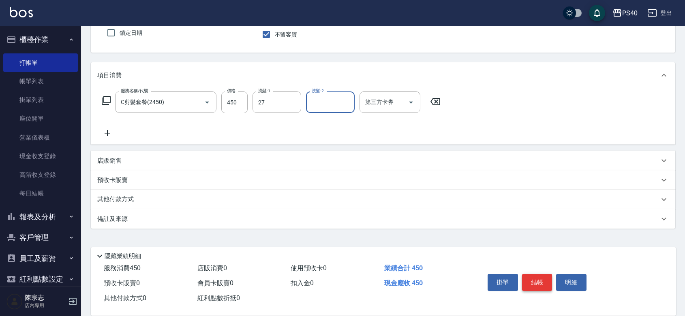
type input "[PERSON_NAME]-27"
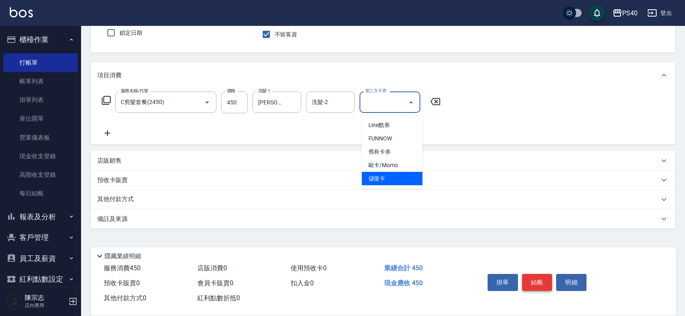
type input "儲值卡"
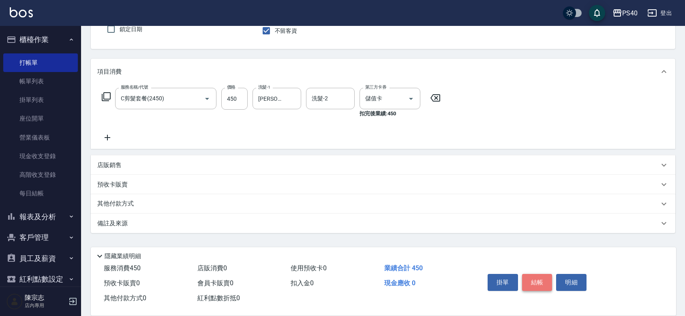
click at [548, 274] on button "結帳" at bounding box center [537, 282] width 30 height 17
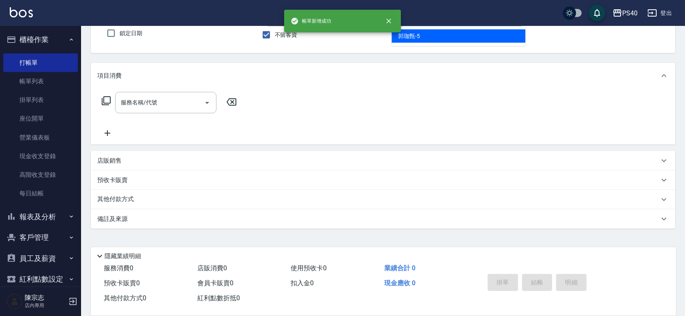
type input "[PERSON_NAME]-5"
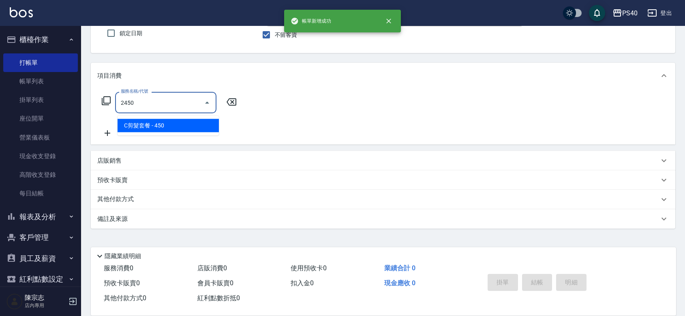
type input "C剪髮套餐(2450)"
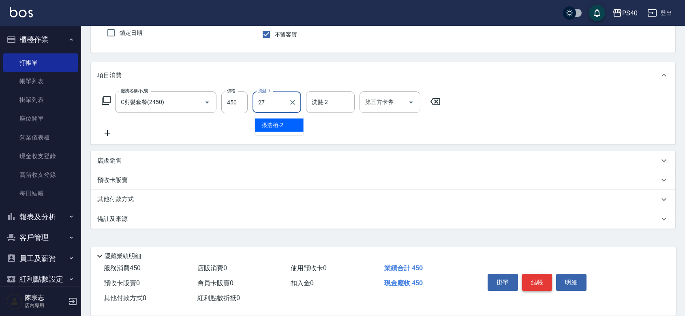
type input "[PERSON_NAME]-27"
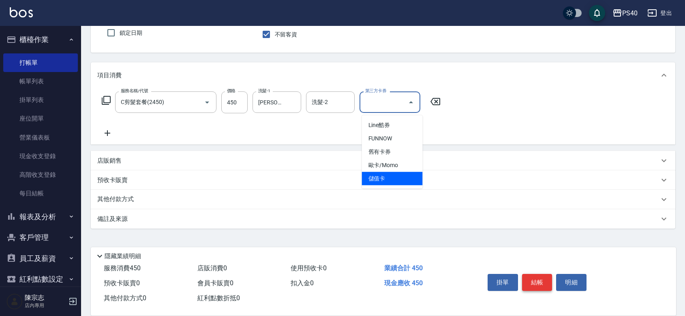
type input "儲值卡"
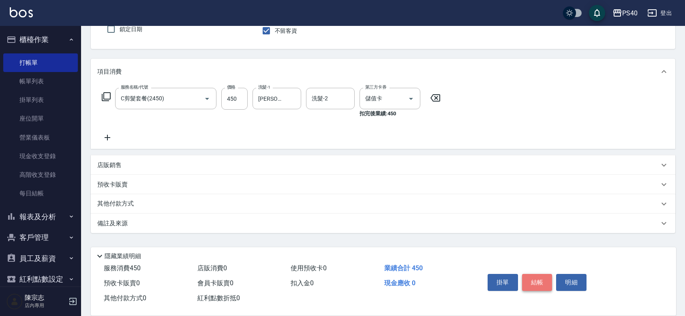
click at [548, 274] on button "結帳" at bounding box center [537, 282] width 30 height 17
type input "[DATE] 21:14"
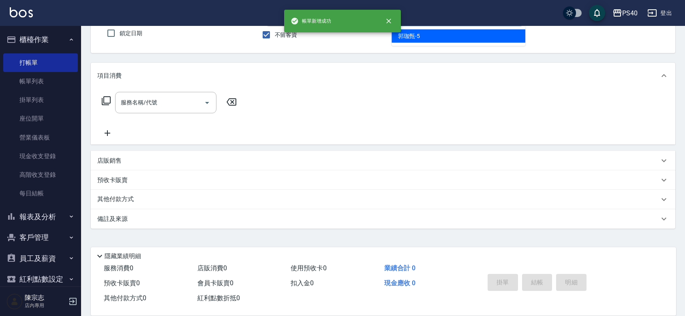
type input "[PERSON_NAME]-5"
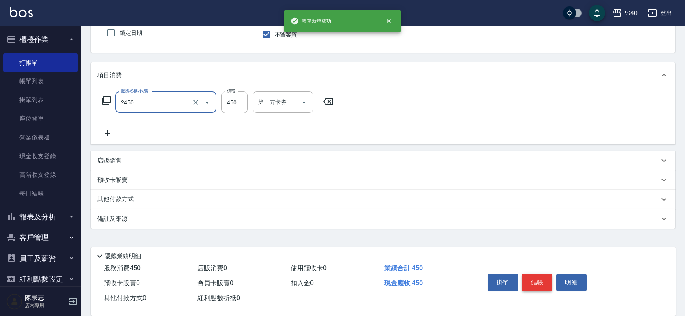
type input "C剪髮套餐(2450)"
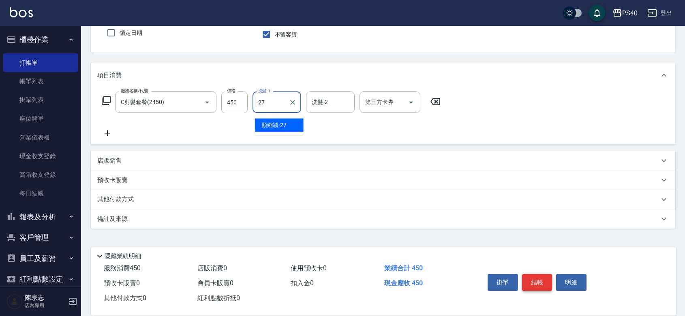
type input "[PERSON_NAME]-27"
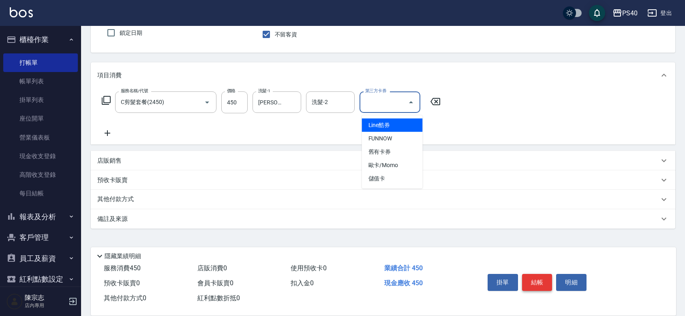
type input "儲值卡"
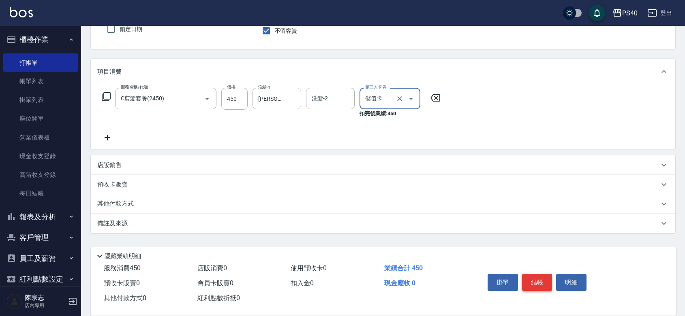
click at [548, 274] on button "結帳" at bounding box center [537, 282] width 30 height 17
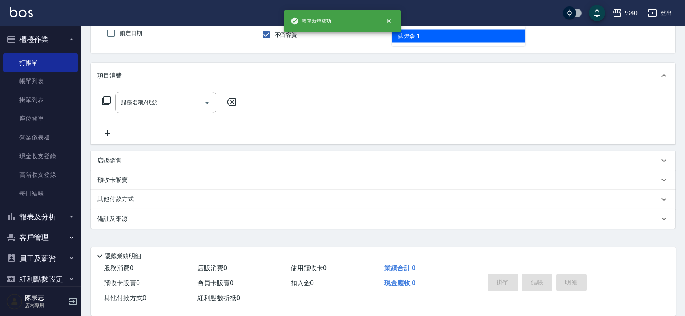
type input "[PERSON_NAME]-1"
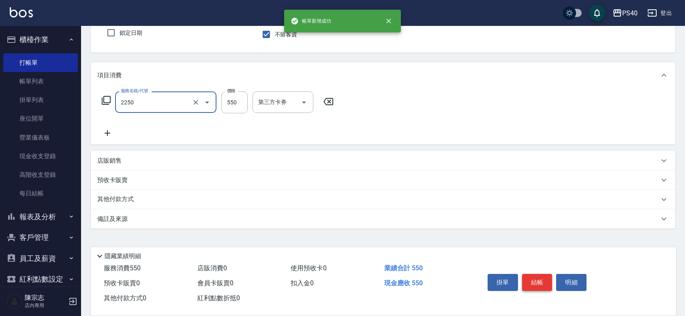
type input "B剪髮套餐(2250)"
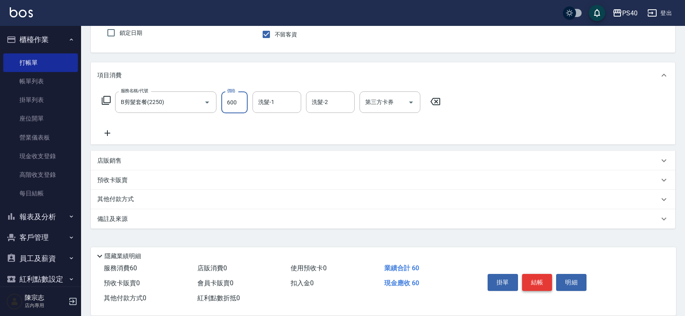
type input "600"
click at [548, 274] on button "結帳" at bounding box center [537, 282] width 30 height 17
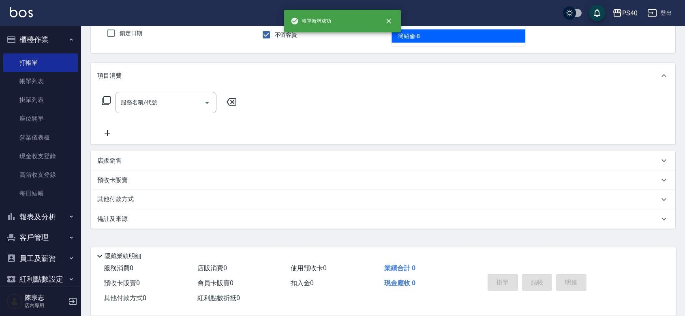
type input "[PERSON_NAME]-8"
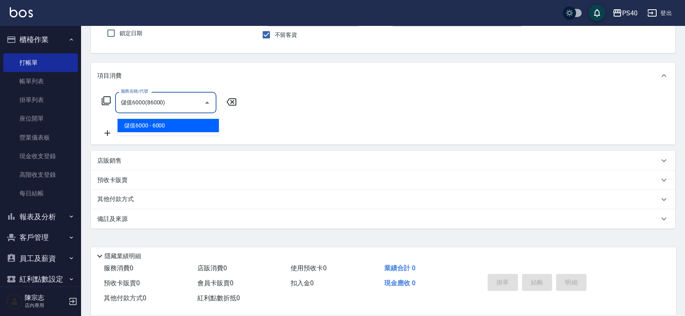
type input "儲值6000(86000)"
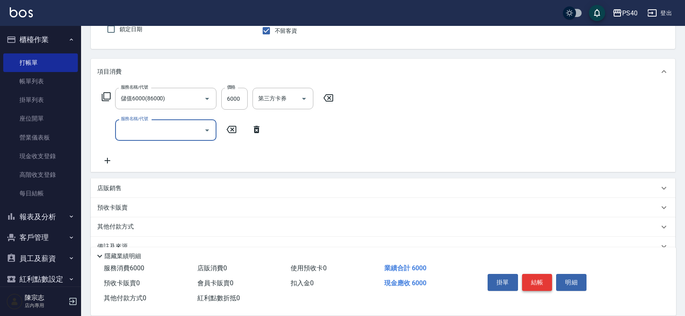
click at [548, 274] on button "結帳" at bounding box center [537, 282] width 30 height 17
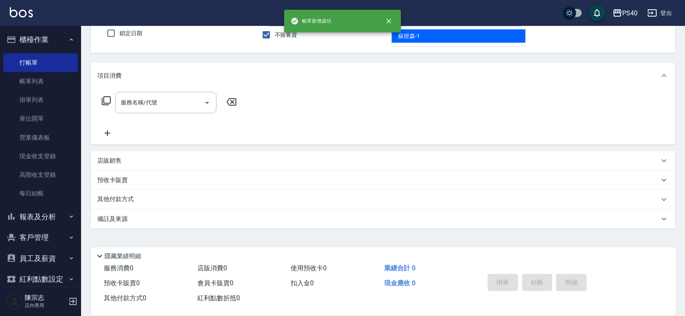
type input "[PERSON_NAME]-1"
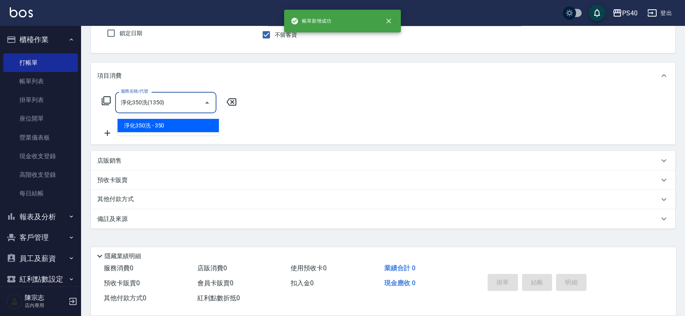
type input "淨化350洗(1350)"
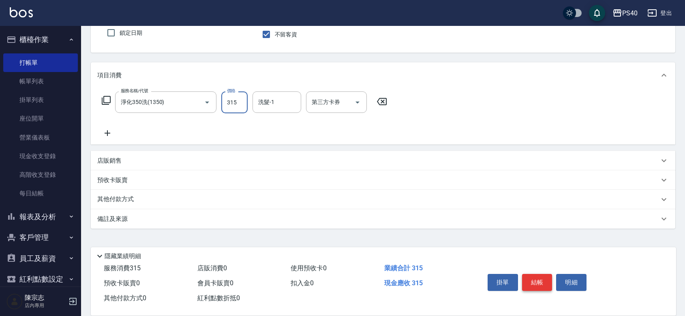
type input "315"
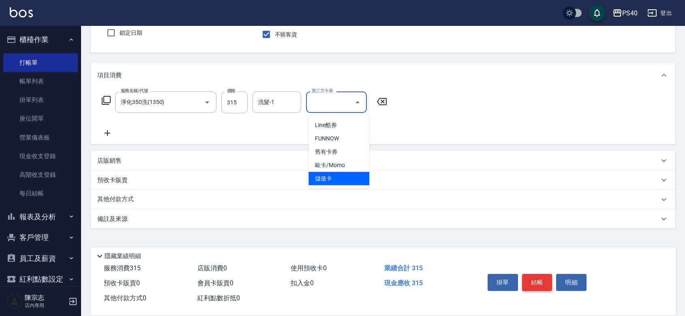
type input "儲值卡"
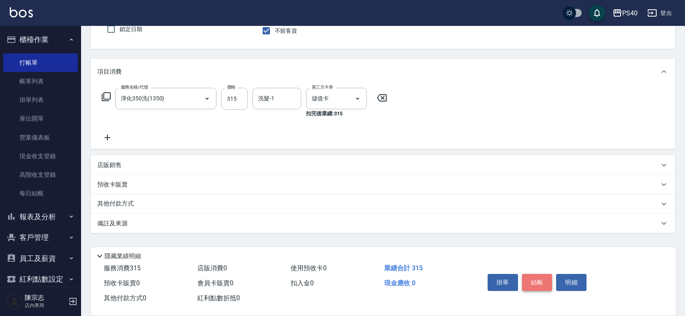
click at [548, 274] on button "結帳" at bounding box center [537, 282] width 30 height 17
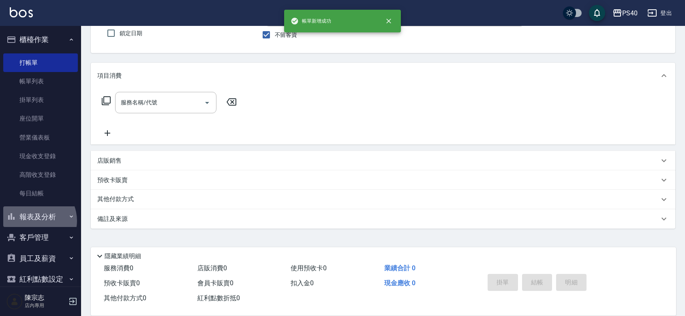
click at [34, 221] on button "報表及分析" at bounding box center [40, 217] width 75 height 21
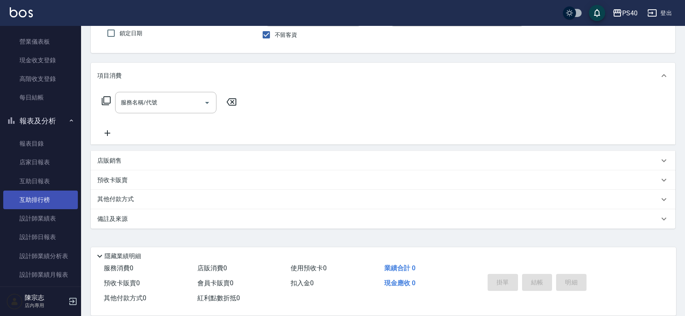
scroll to position [118, 0]
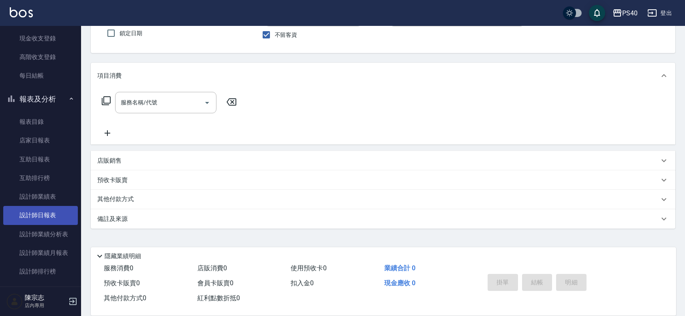
click at [34, 211] on link "設計師日報表" at bounding box center [40, 215] width 75 height 19
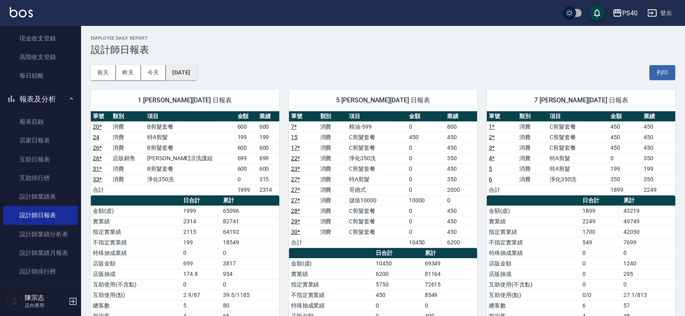
click at [189, 71] on button "[DATE]" at bounding box center [181, 72] width 31 height 15
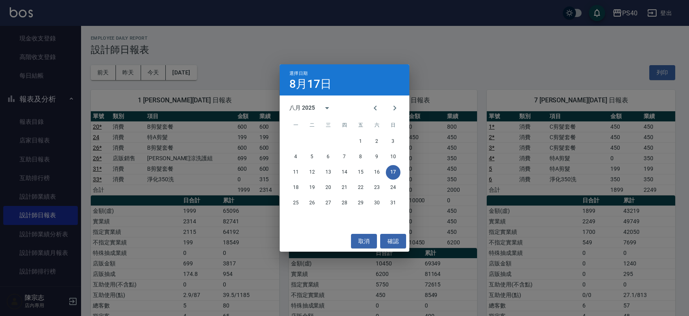
click at [233, 58] on div "選擇日期 8月17日 八月 2025 一 二 三 四 五 六 日 1 2 3 4 5 6 7 8 9 10 11 12 13 14 15 16 17 18 1…" at bounding box center [344, 158] width 689 height 316
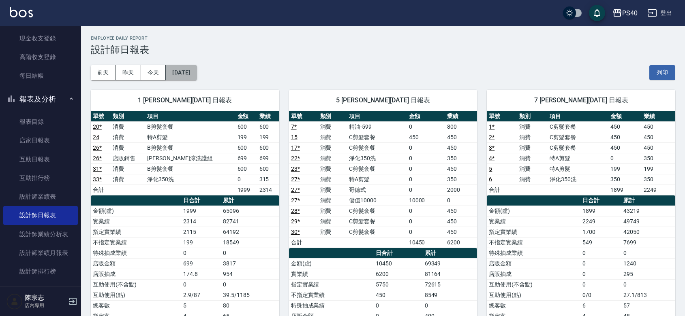
click at [180, 74] on button "[DATE]" at bounding box center [181, 72] width 31 height 15
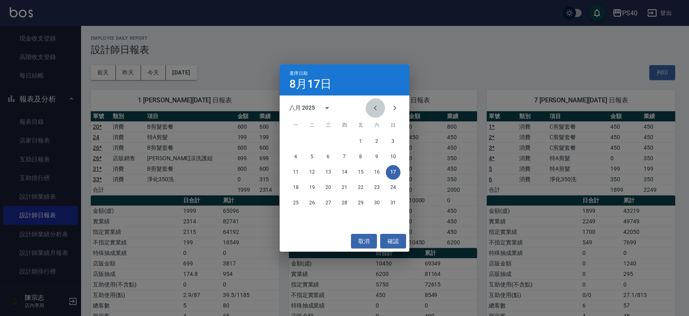
click at [370, 108] on icon "Previous month" at bounding box center [375, 108] width 10 height 10
click at [357, 172] on button "18" at bounding box center [360, 172] width 15 height 15
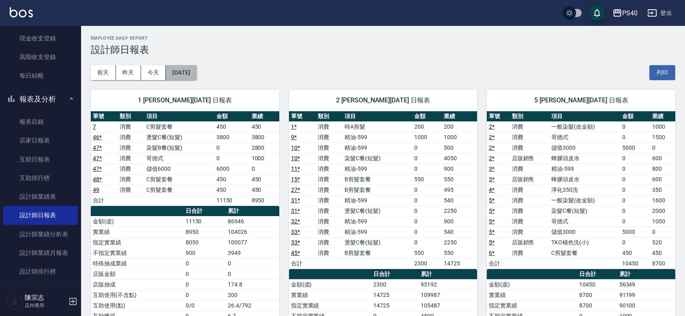
click at [196, 75] on button "[DATE]" at bounding box center [181, 72] width 31 height 15
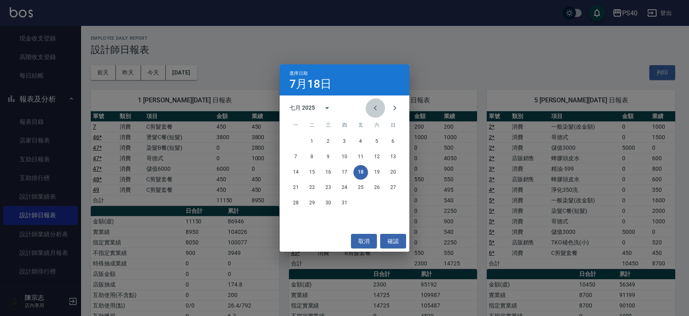
click at [377, 110] on icon "Previous month" at bounding box center [375, 108] width 10 height 10
click at [378, 171] on button "17" at bounding box center [376, 172] width 15 height 15
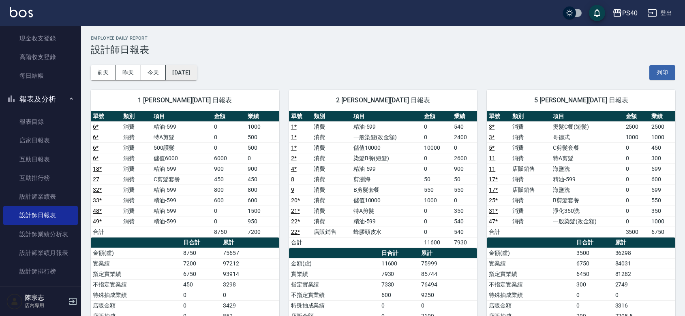
click at [188, 71] on button "[DATE]" at bounding box center [181, 72] width 31 height 15
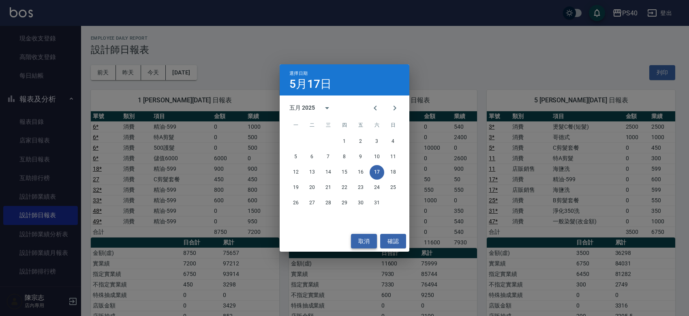
click at [354, 236] on button "取消" at bounding box center [364, 241] width 26 height 15
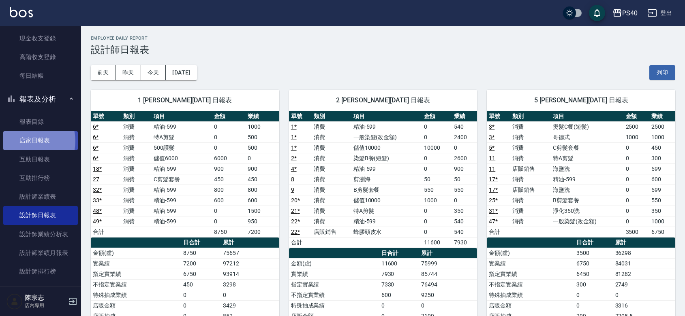
click at [28, 141] on link "店家日報表" at bounding box center [40, 140] width 75 height 19
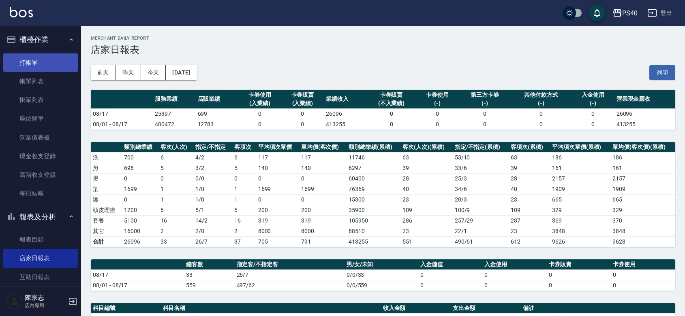
click at [41, 64] on link "打帳單" at bounding box center [40, 62] width 75 height 19
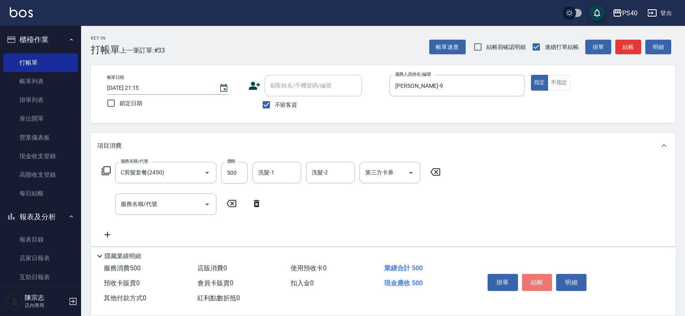
click at [532, 274] on button "結帳" at bounding box center [537, 282] width 30 height 17
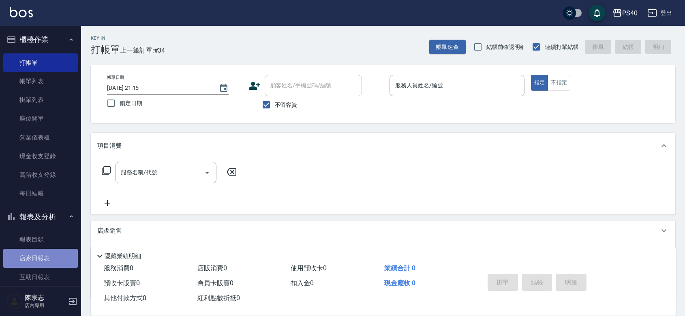
click at [47, 258] on link "店家日報表" at bounding box center [40, 258] width 75 height 19
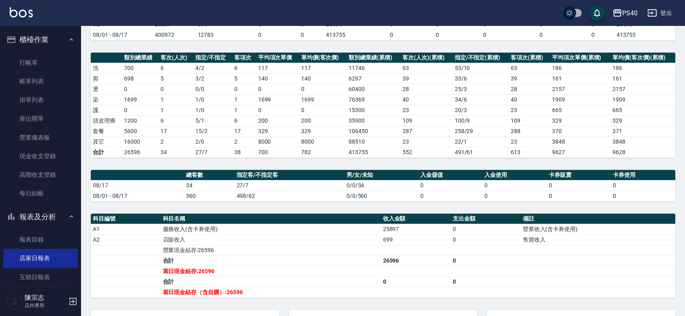
scroll to position [190, 0]
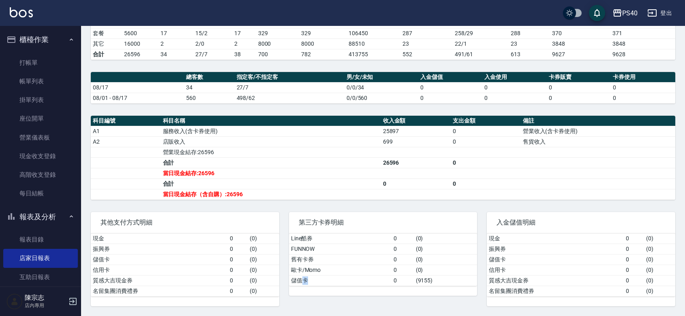
drag, startPoint x: 305, startPoint y: 275, endPoint x: 233, endPoint y: 252, distance: 75.5
click at [294, 280] on td "儲值卡" at bounding box center [340, 280] width 103 height 11
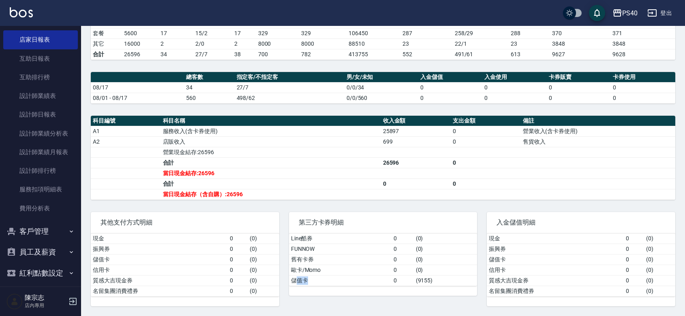
scroll to position [236, 0]
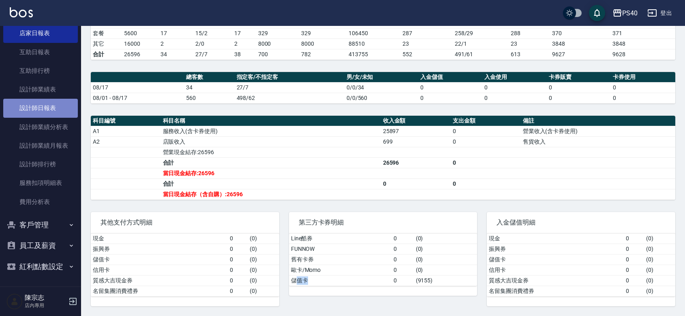
click at [45, 99] on link "設計師日報表" at bounding box center [40, 108] width 75 height 19
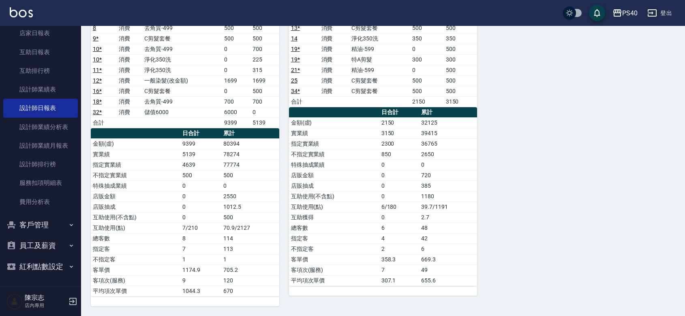
scroll to position [332, 0]
